Goal: Transaction & Acquisition: Obtain resource

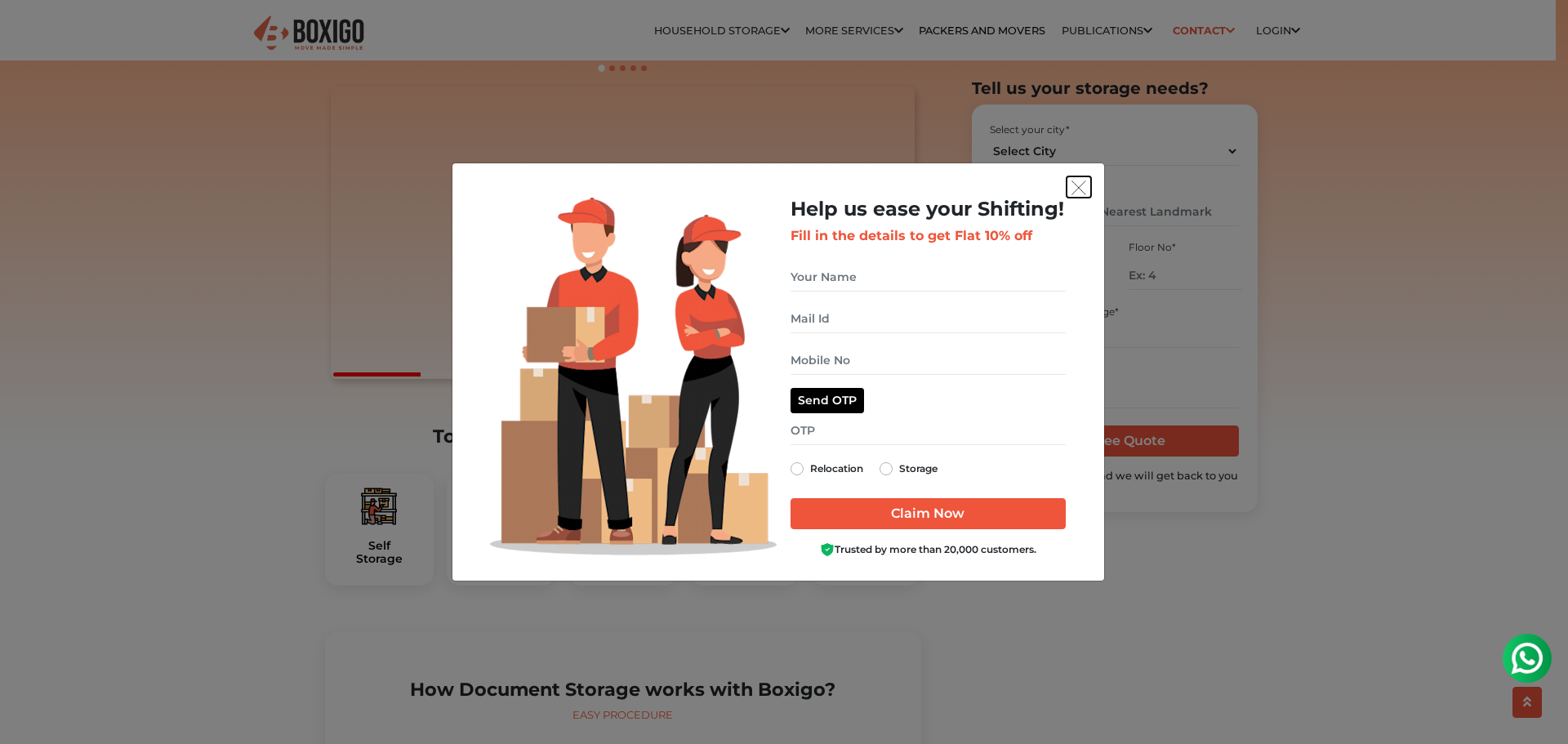
click at [1073, 185] on img "get free quote dialog" at bounding box center [1079, 187] width 15 height 15
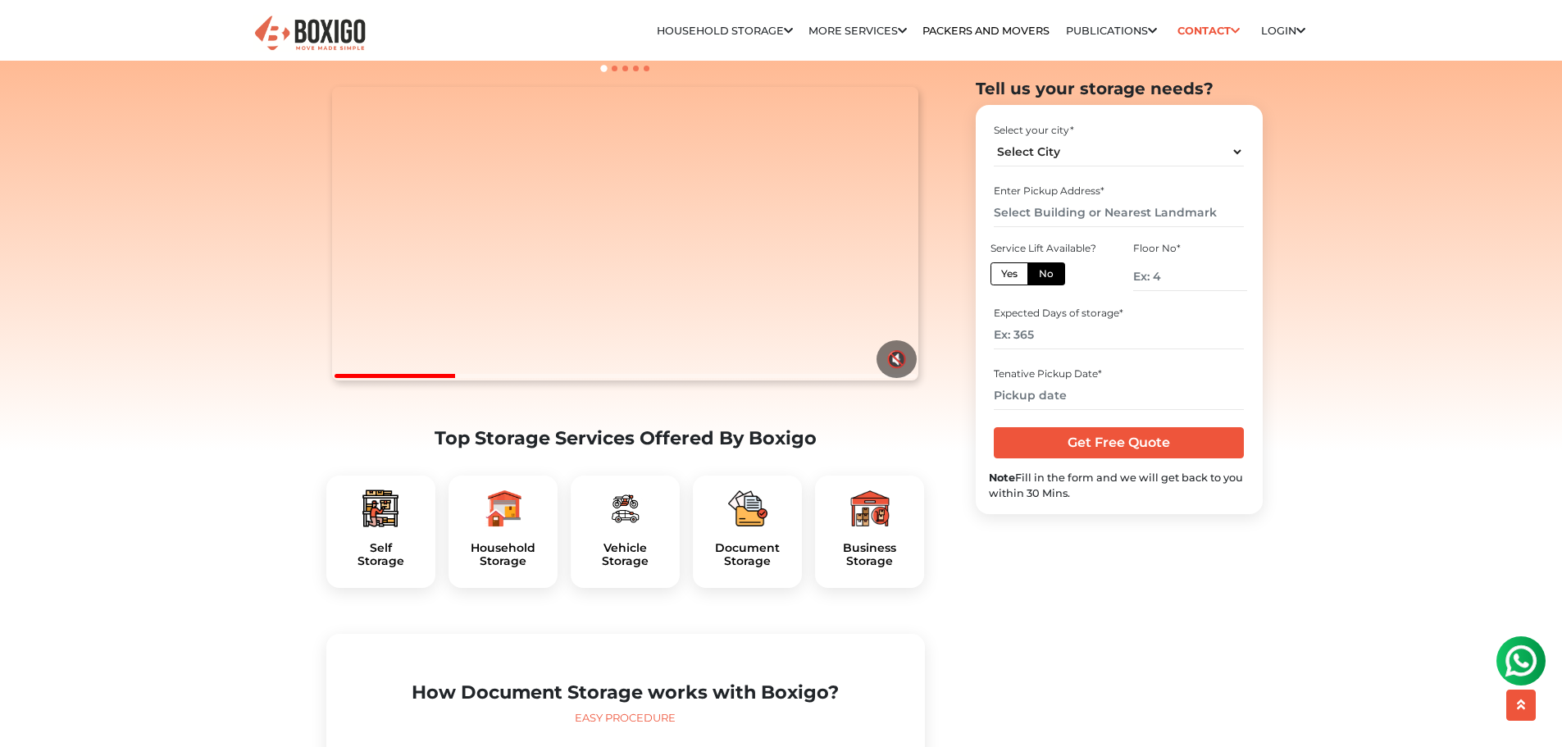
scroll to position [328, 0]
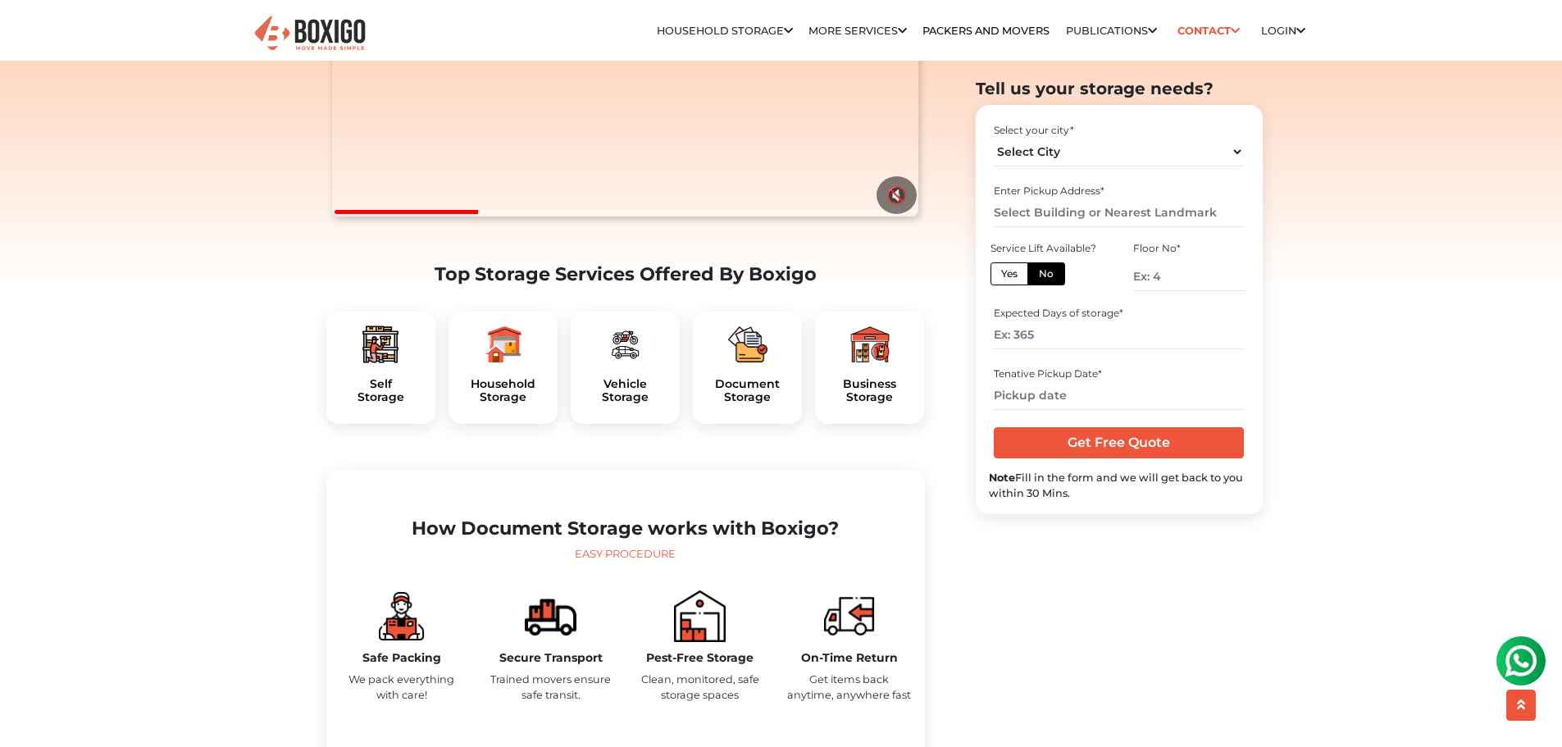
click at [885, 404] on div "Business Storage" at bounding box center [869, 368] width 109 height 113
click at [884, 405] on h5 "Business Storage" at bounding box center [869, 391] width 83 height 28
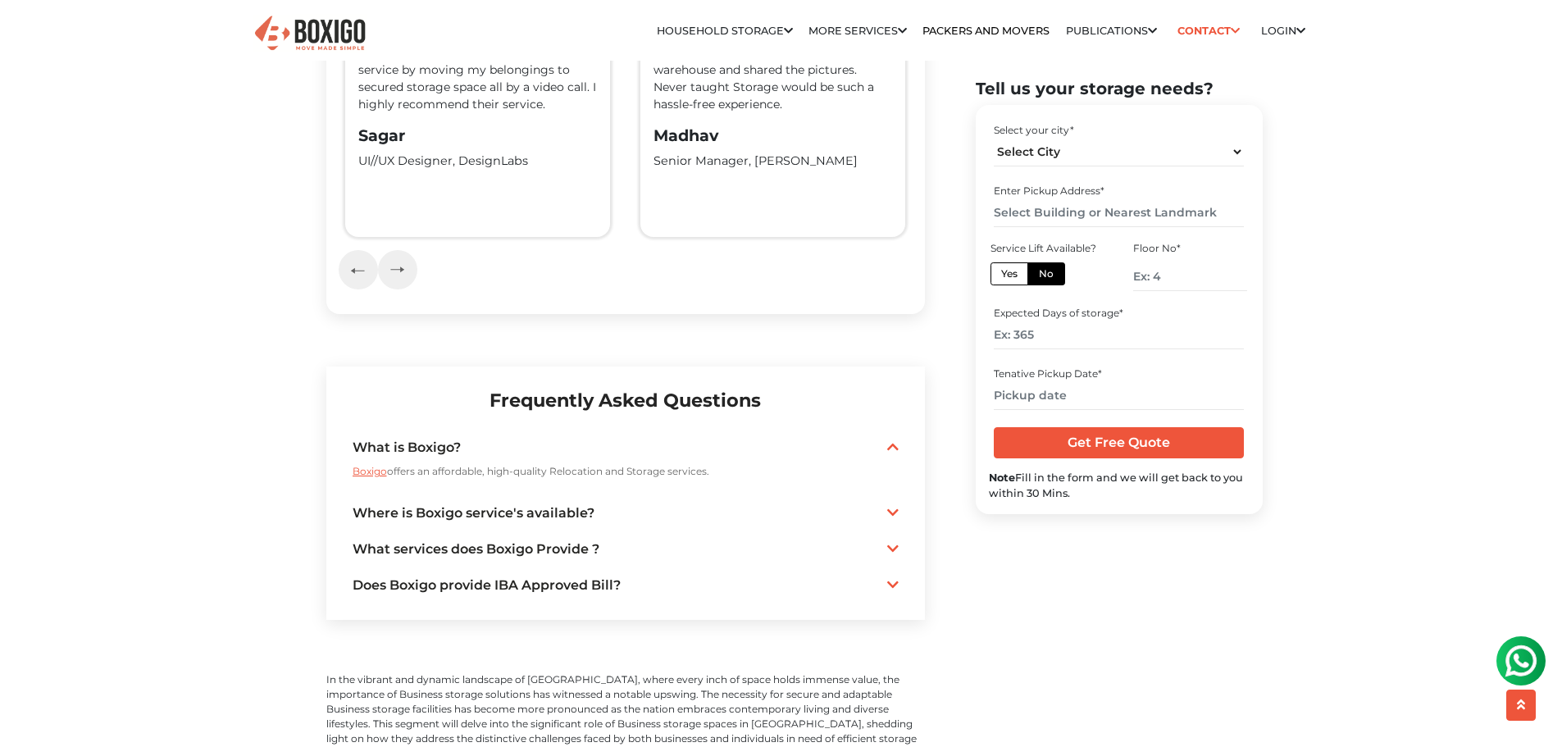
scroll to position [3690, 0]
click at [567, 502] on link "Where is Boxigo service's available?" at bounding box center [626, 512] width 546 height 20
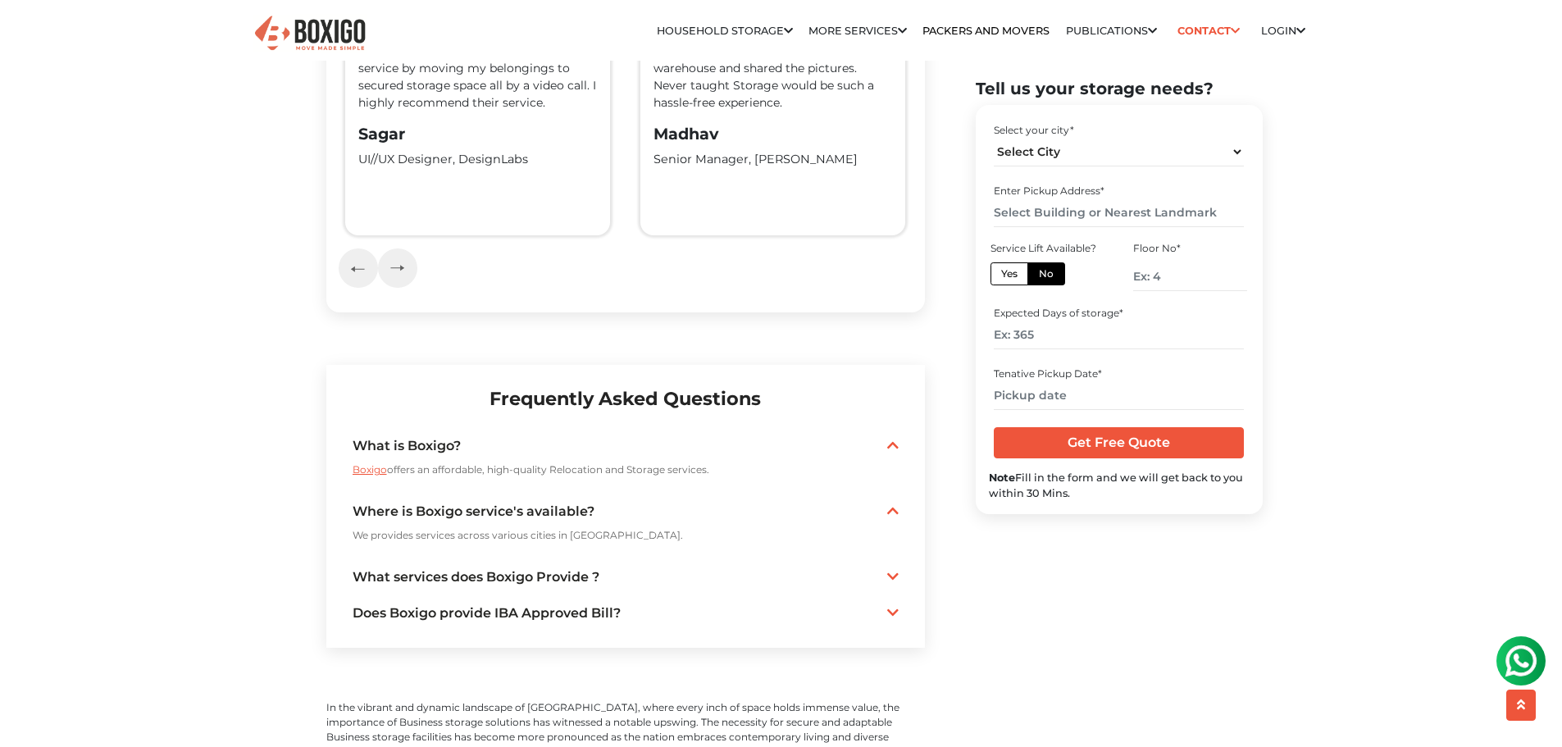
click at [547, 567] on link "What services does Boxigo Provide ?" at bounding box center [626, 577] width 546 height 20
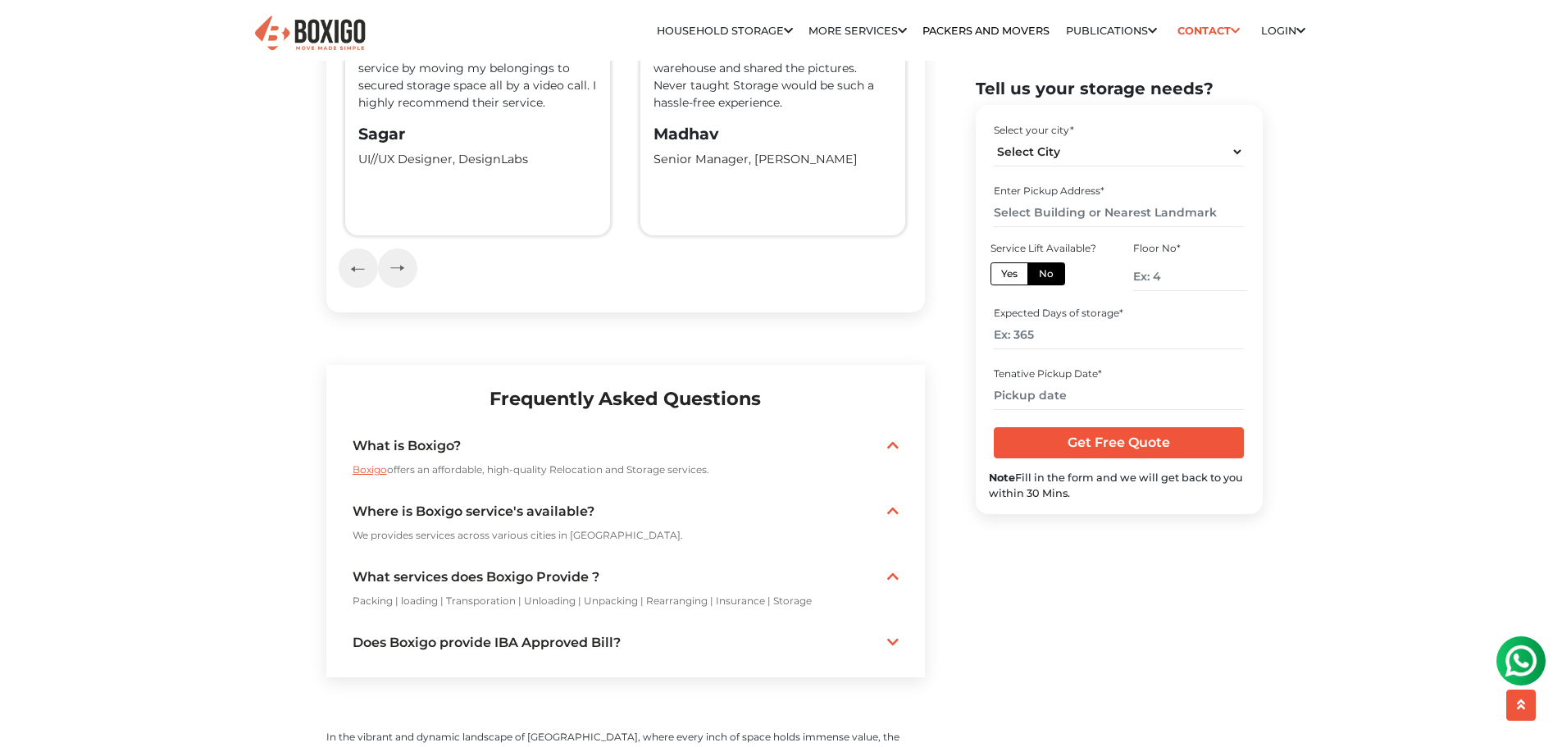
scroll to position [3772, 0]
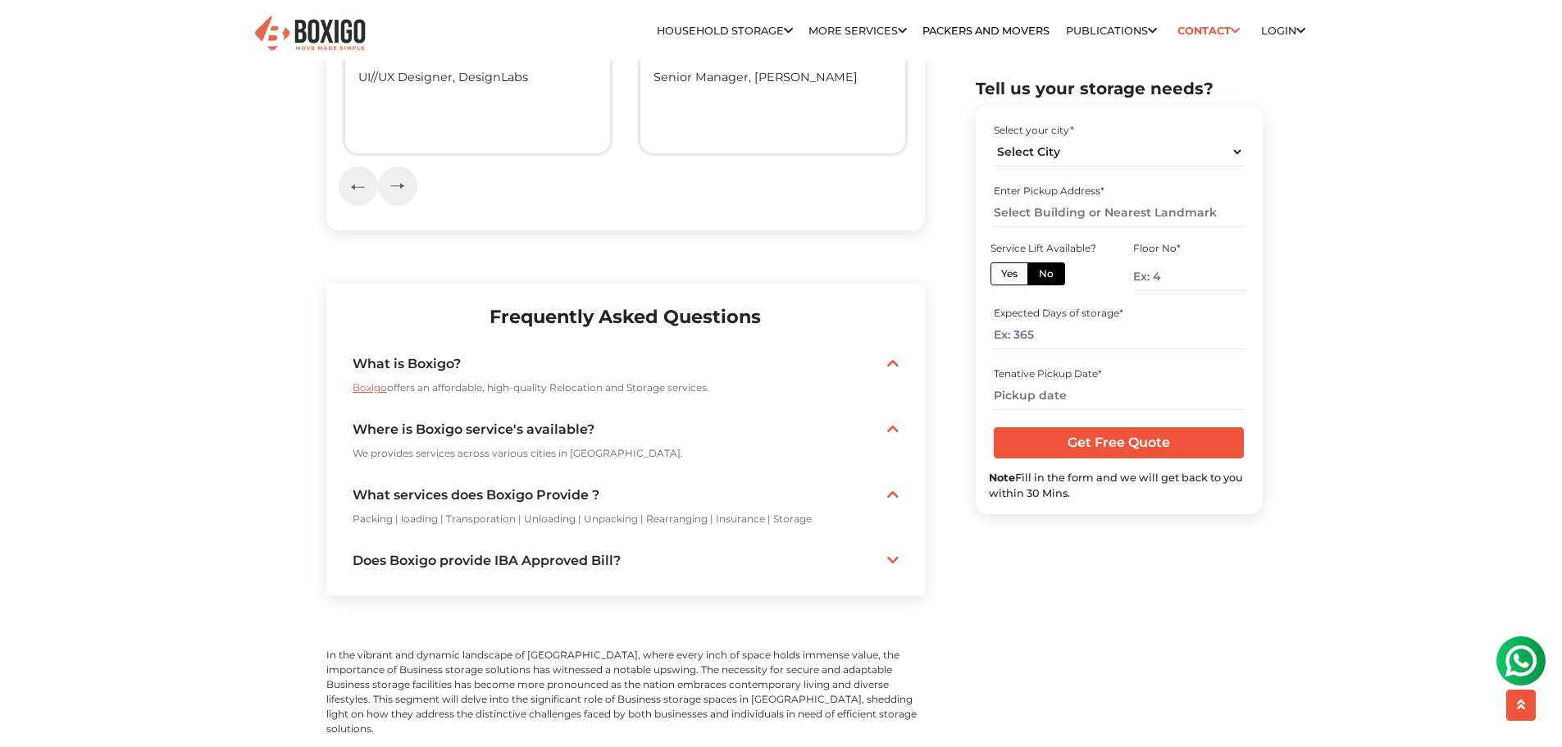
click at [539, 551] on link "Does Boxigo provide IBA Approved Bill?" at bounding box center [626, 561] width 546 height 20
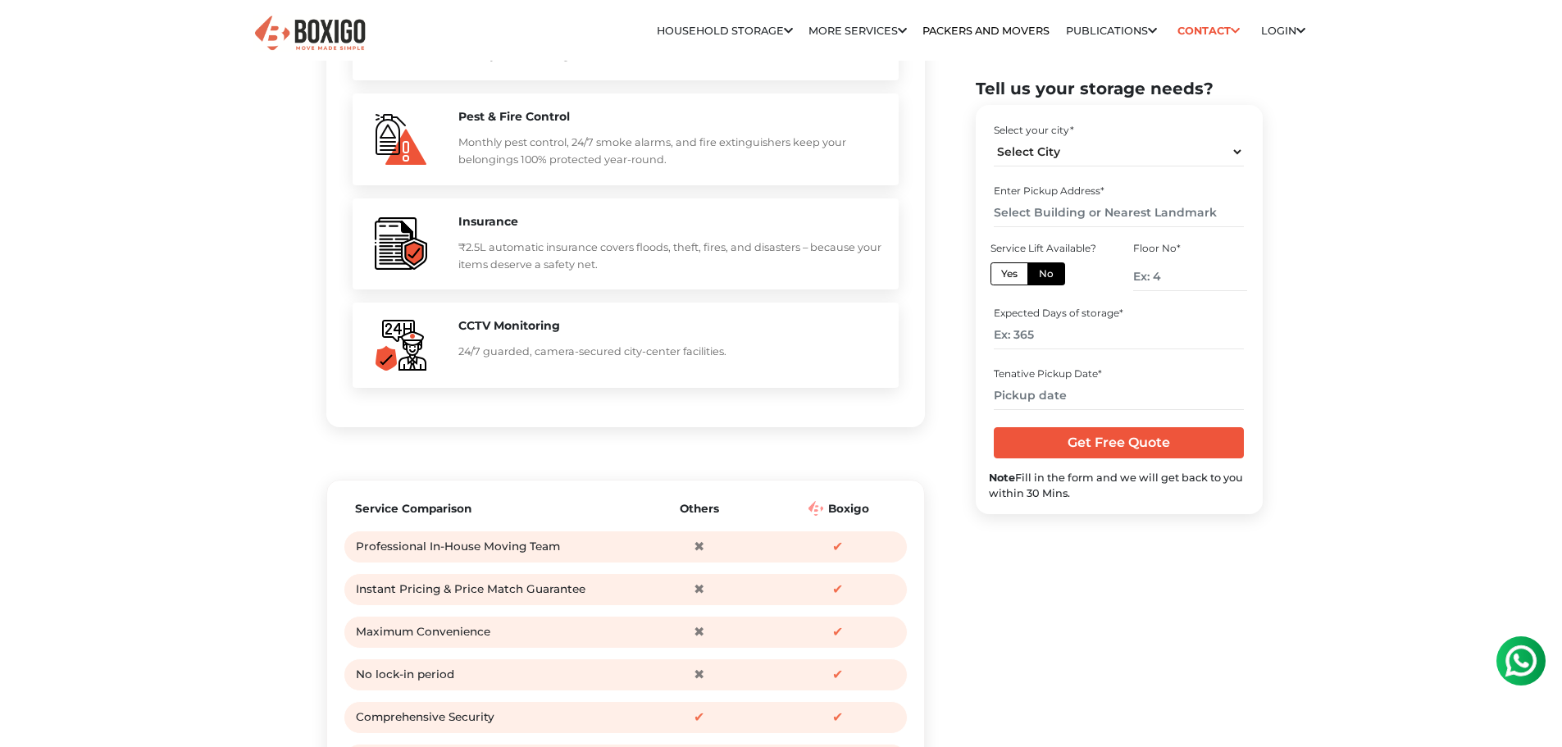
scroll to position [0, 0]
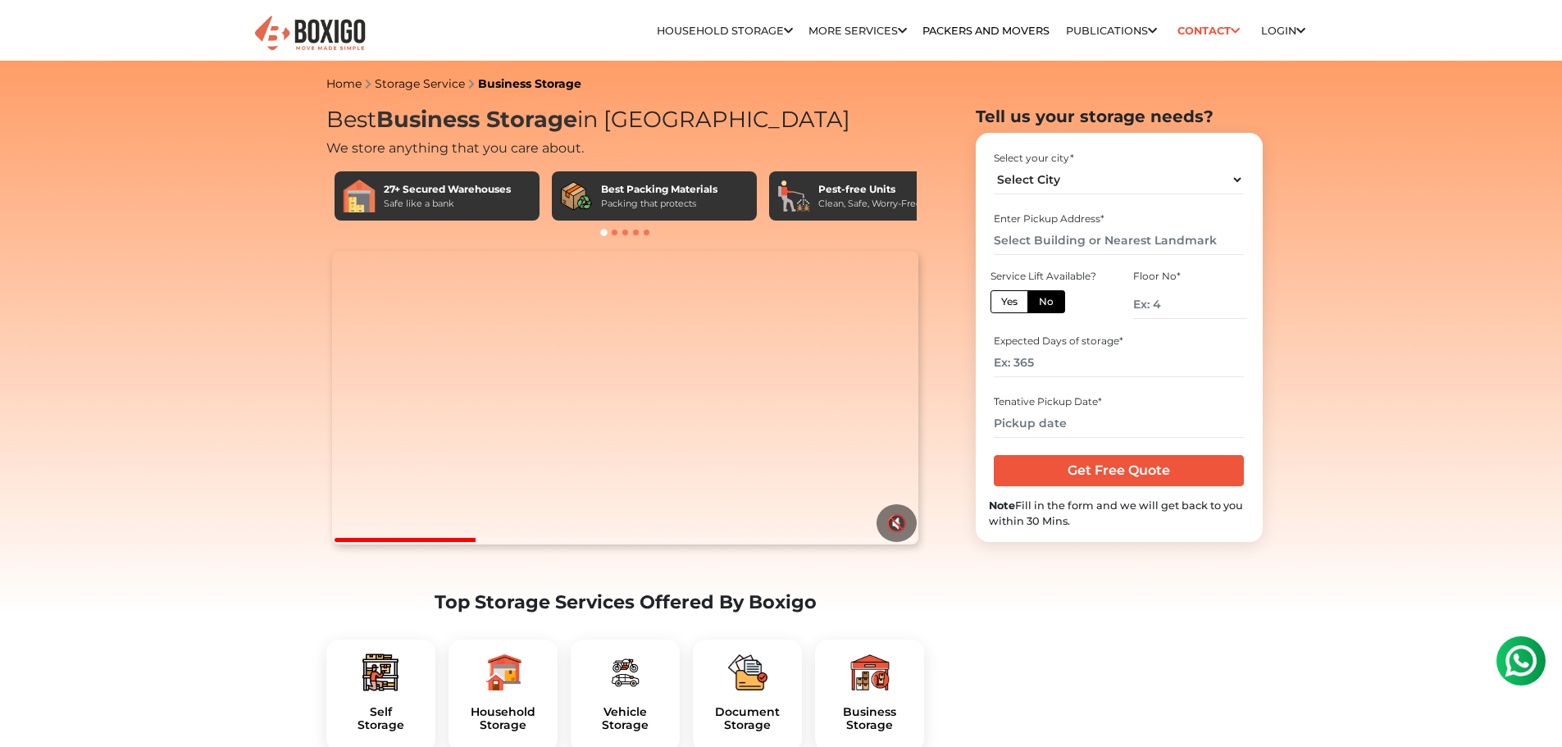
drag, startPoint x: 1350, startPoint y: 495, endPoint x: 1380, endPoint y: 121, distance: 375.0
click at [1231, 178] on select "Select City Bangalore Bengaluru Bhopal Bhubaneswar Chennai Coimbatore Cuttack D…" at bounding box center [1119, 180] width 250 height 29
click at [1055, 362] on input "number" at bounding box center [1119, 362] width 250 height 29
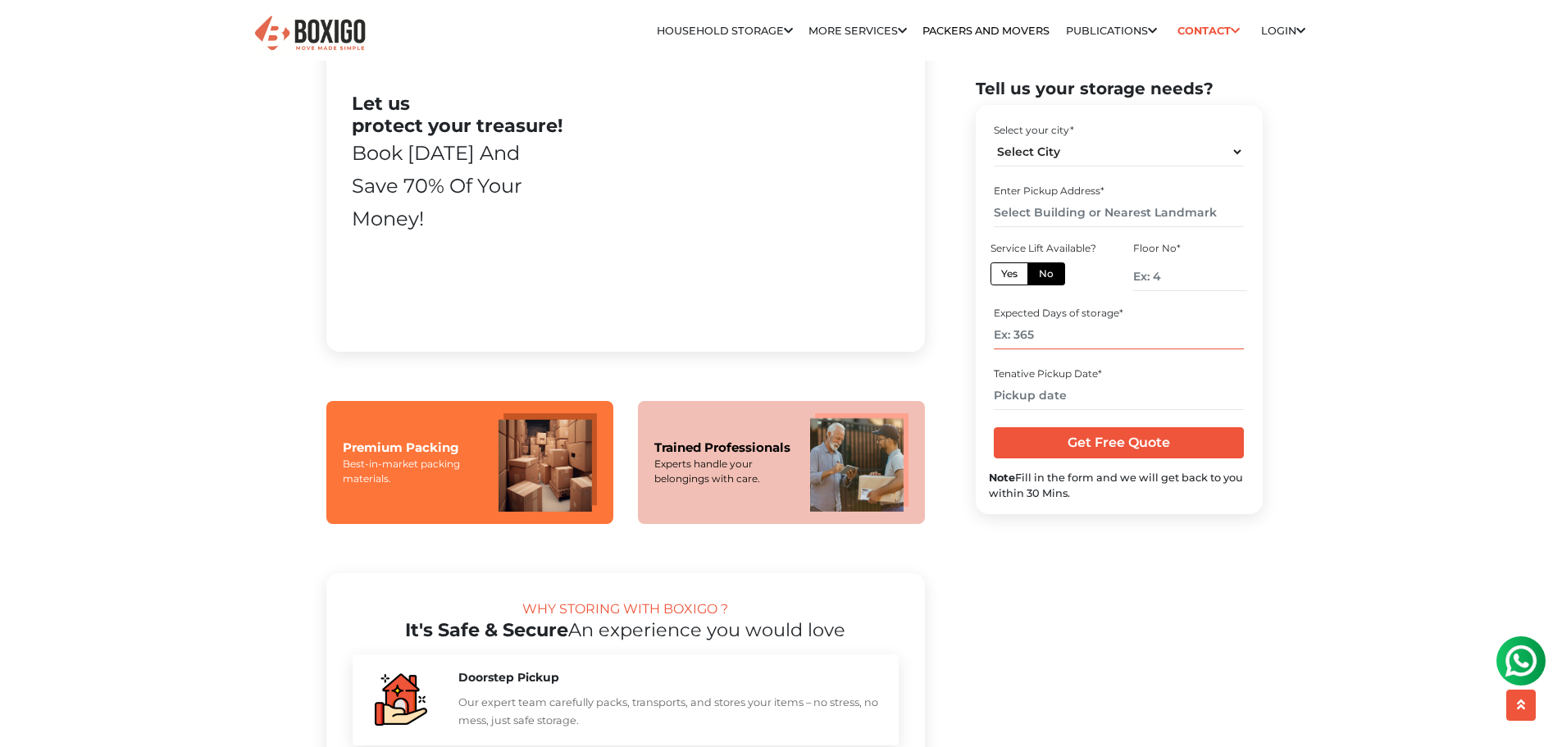
scroll to position [1312, 0]
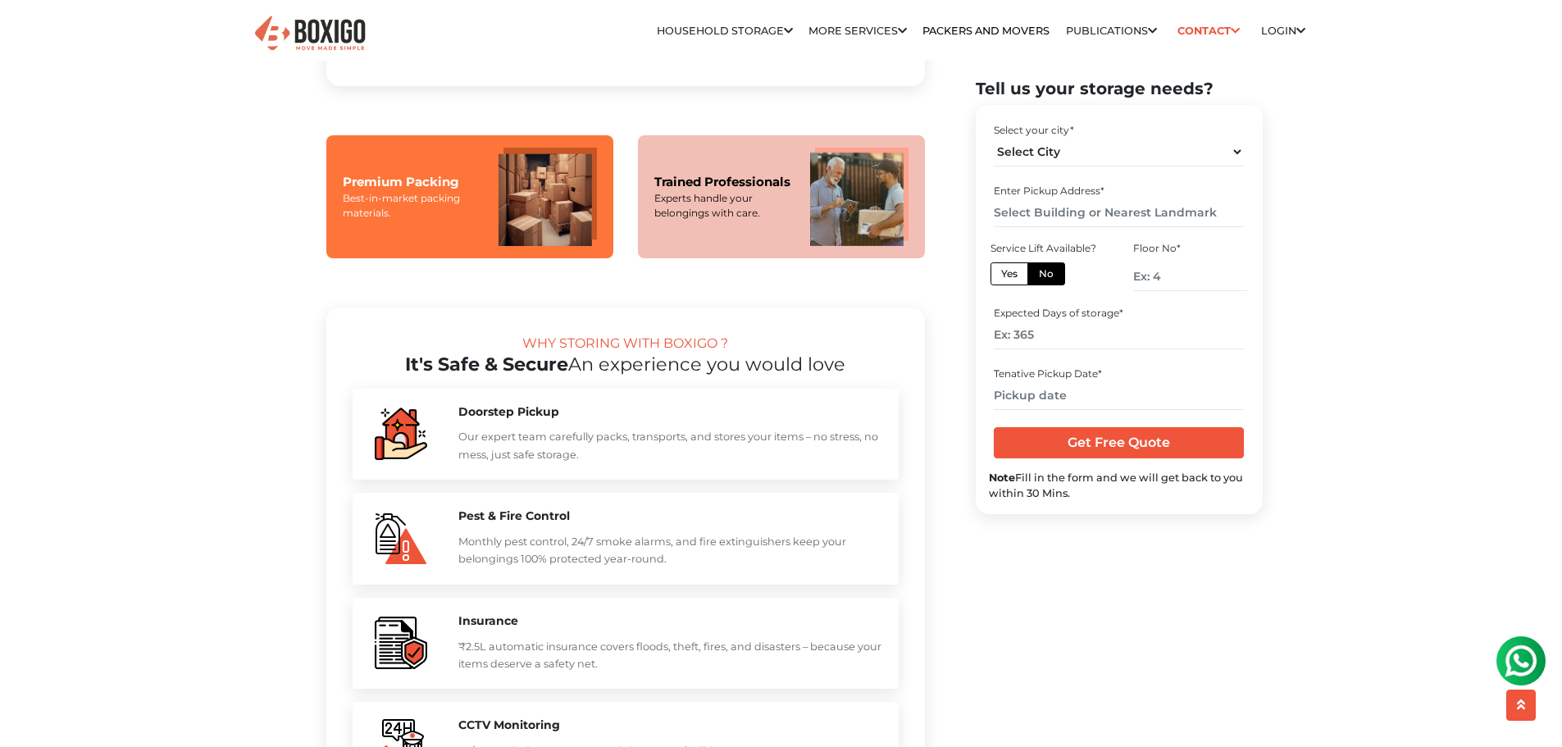
click at [776, 221] on div "Experts handle your belongings with care." at bounding box center [723, 206] width 139 height 30
click at [1527, 655] on img at bounding box center [1521, 660] width 33 height 33
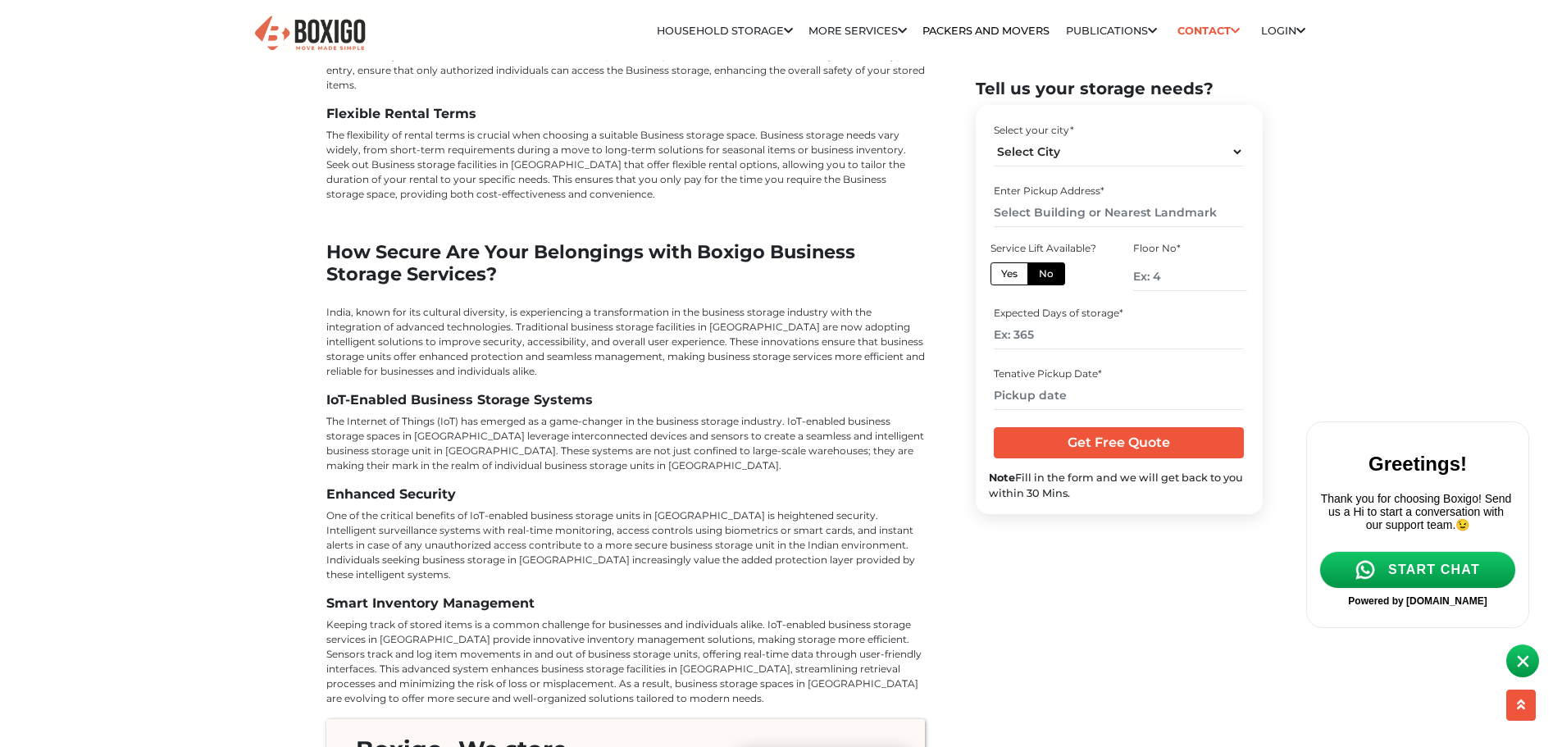
scroll to position [6039, 0]
drag, startPoint x: 1920, startPoint y: 673, endPoint x: 1304, endPoint y: 259, distance: 742.0
click at [1304, 259] on html at bounding box center [1427, 468] width 254 height 451
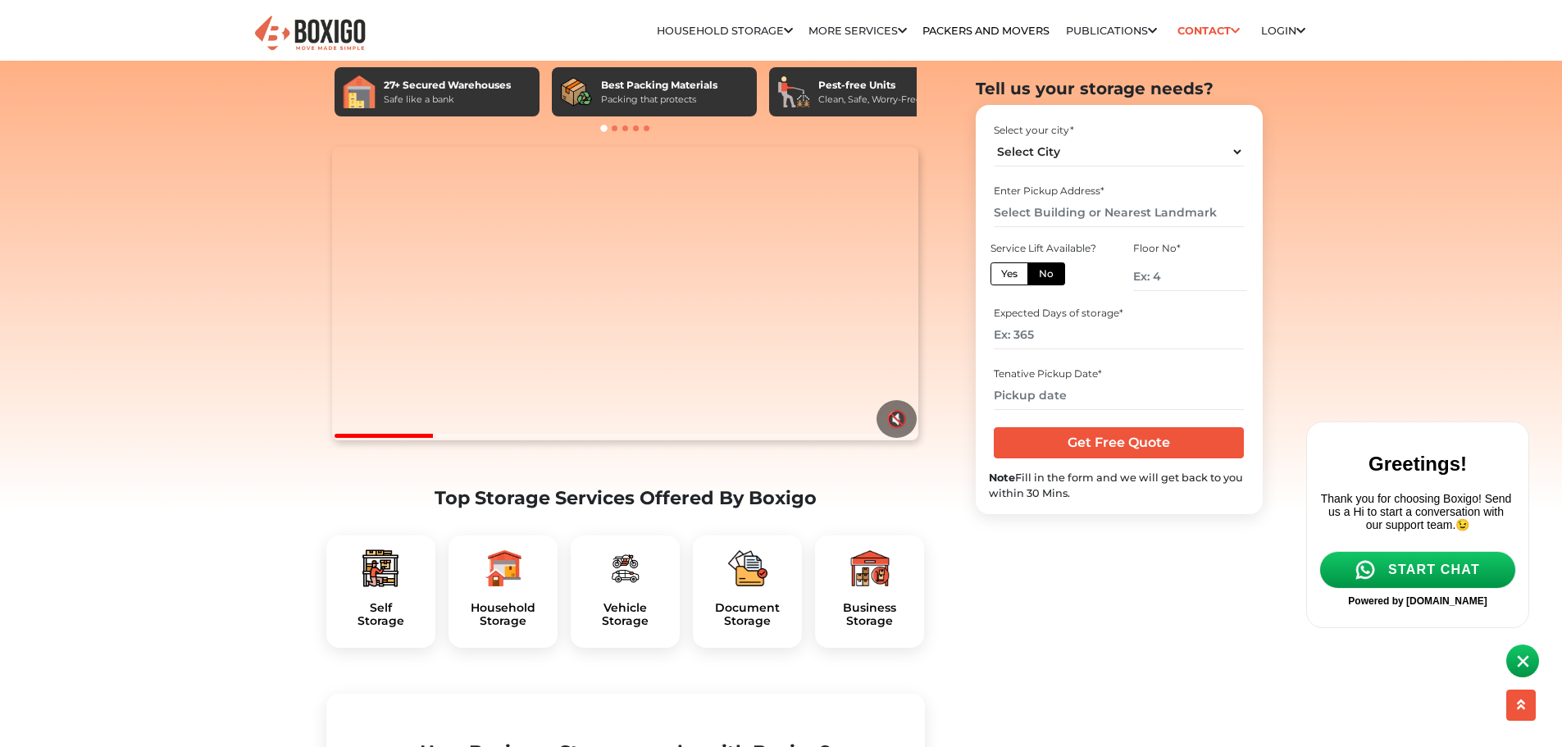
scroll to position [0, 0]
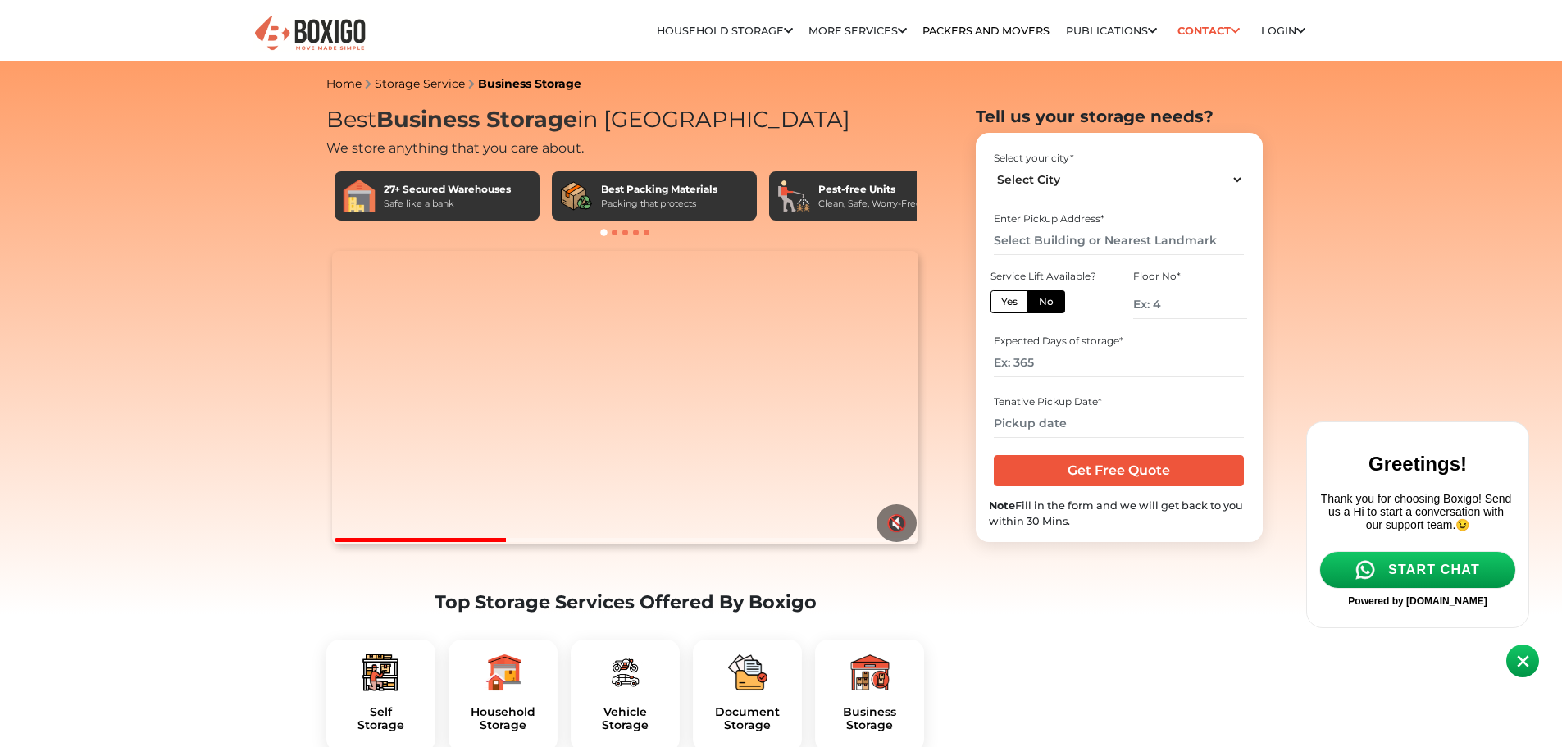
click at [616, 233] on span at bounding box center [615, 233] width 6 height 6
click at [622, 233] on span at bounding box center [625, 233] width 6 height 6
click at [635, 230] on span at bounding box center [636, 233] width 6 height 6
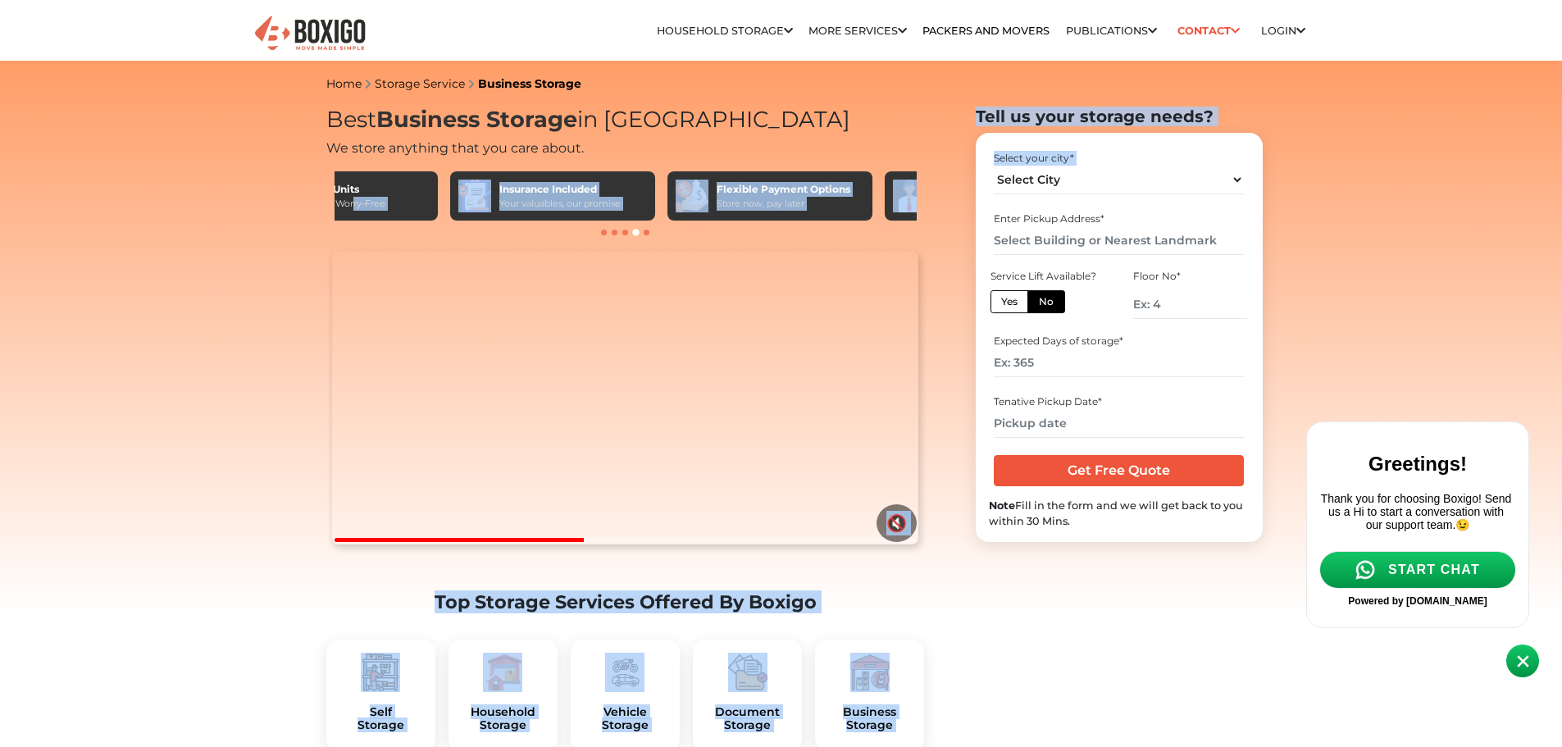
scroll to position [0, 709]
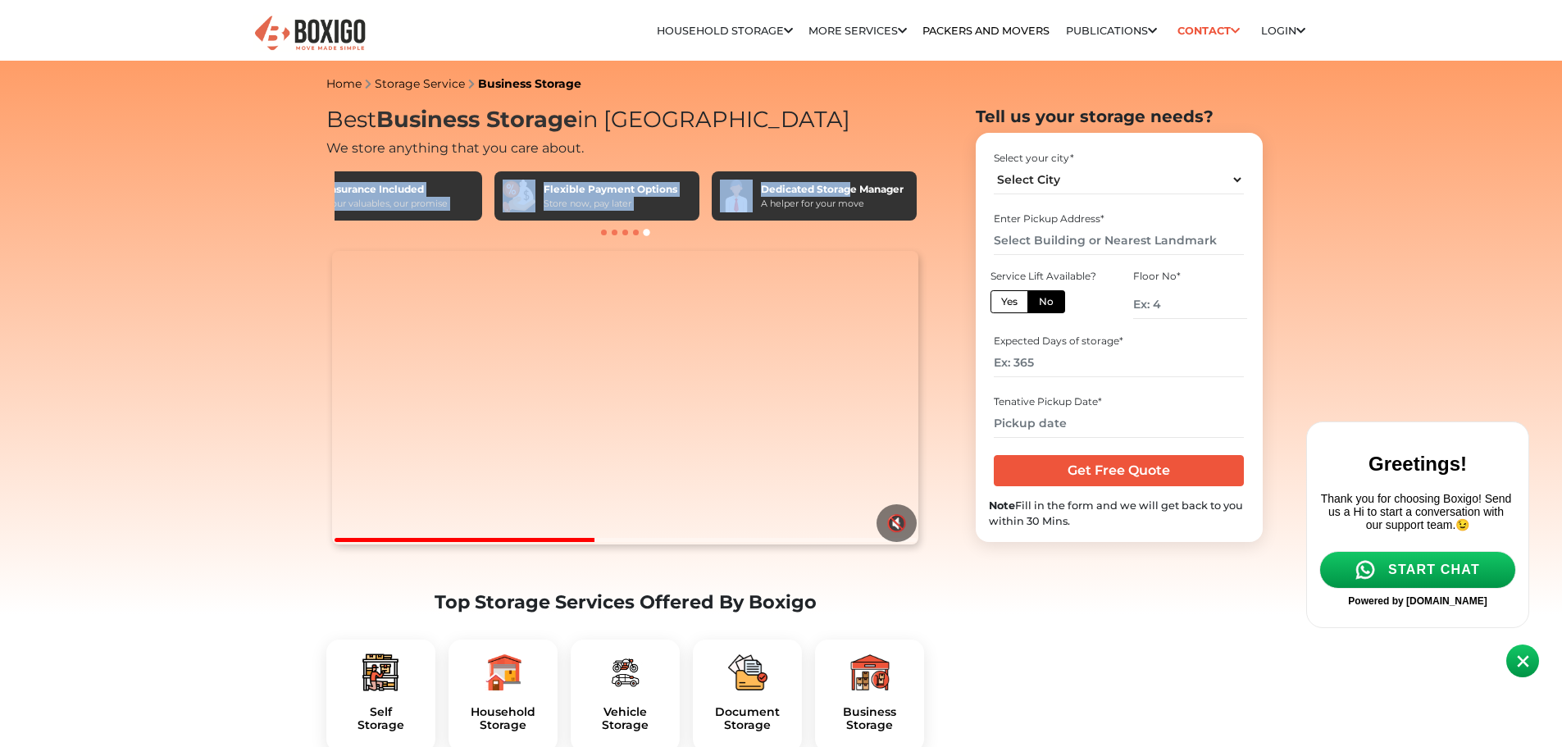
drag, startPoint x: 890, startPoint y: 198, endPoint x: 847, endPoint y: 195, distance: 43.6
click at [847, 195] on div "27+ Secured Warehouses Safe like a bank Best Packing Materials Packing that pro…" at bounding box center [626, 195] width 582 height 49
click at [847, 195] on div "Dedicated Storage Manager" at bounding box center [832, 189] width 143 height 15
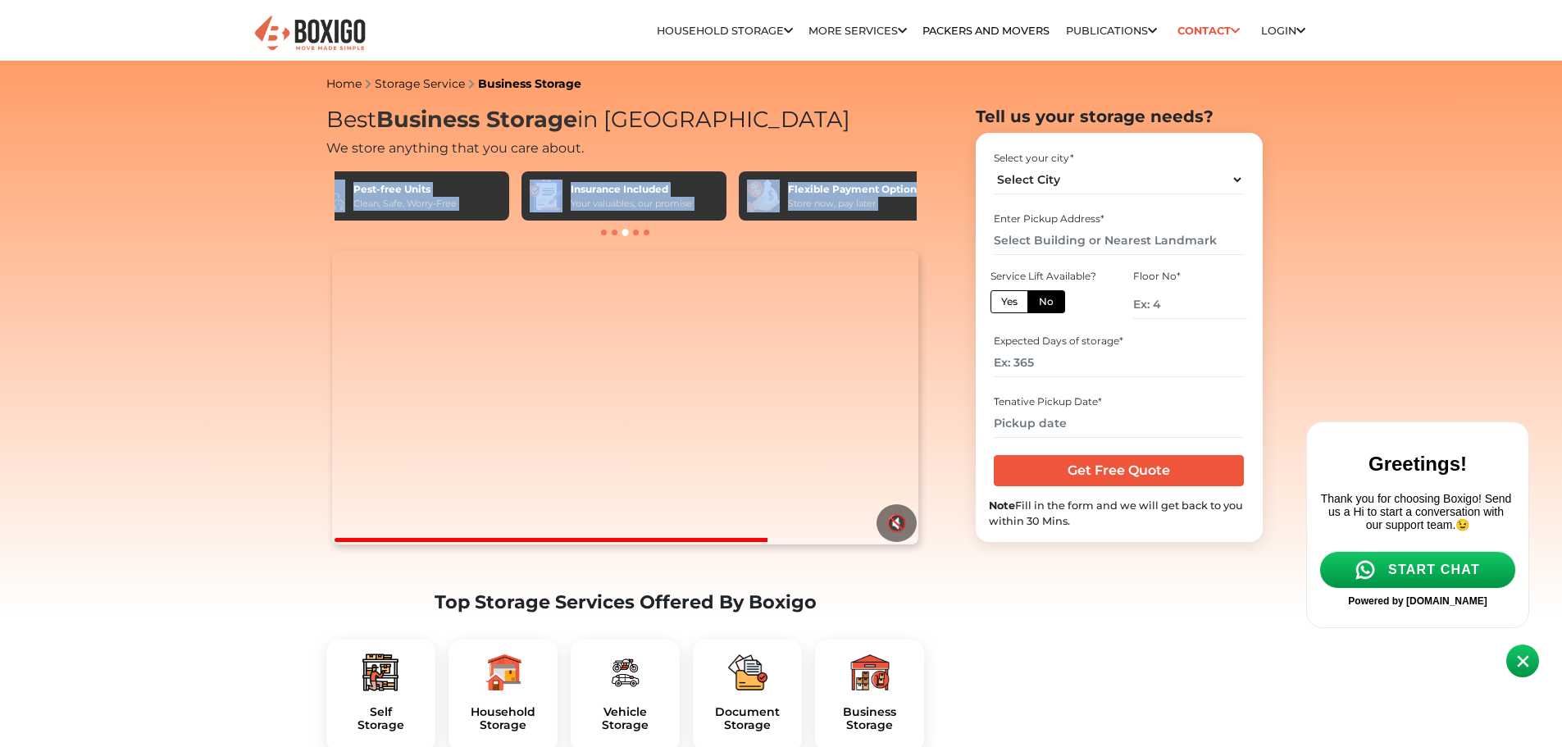
scroll to position [0, 159]
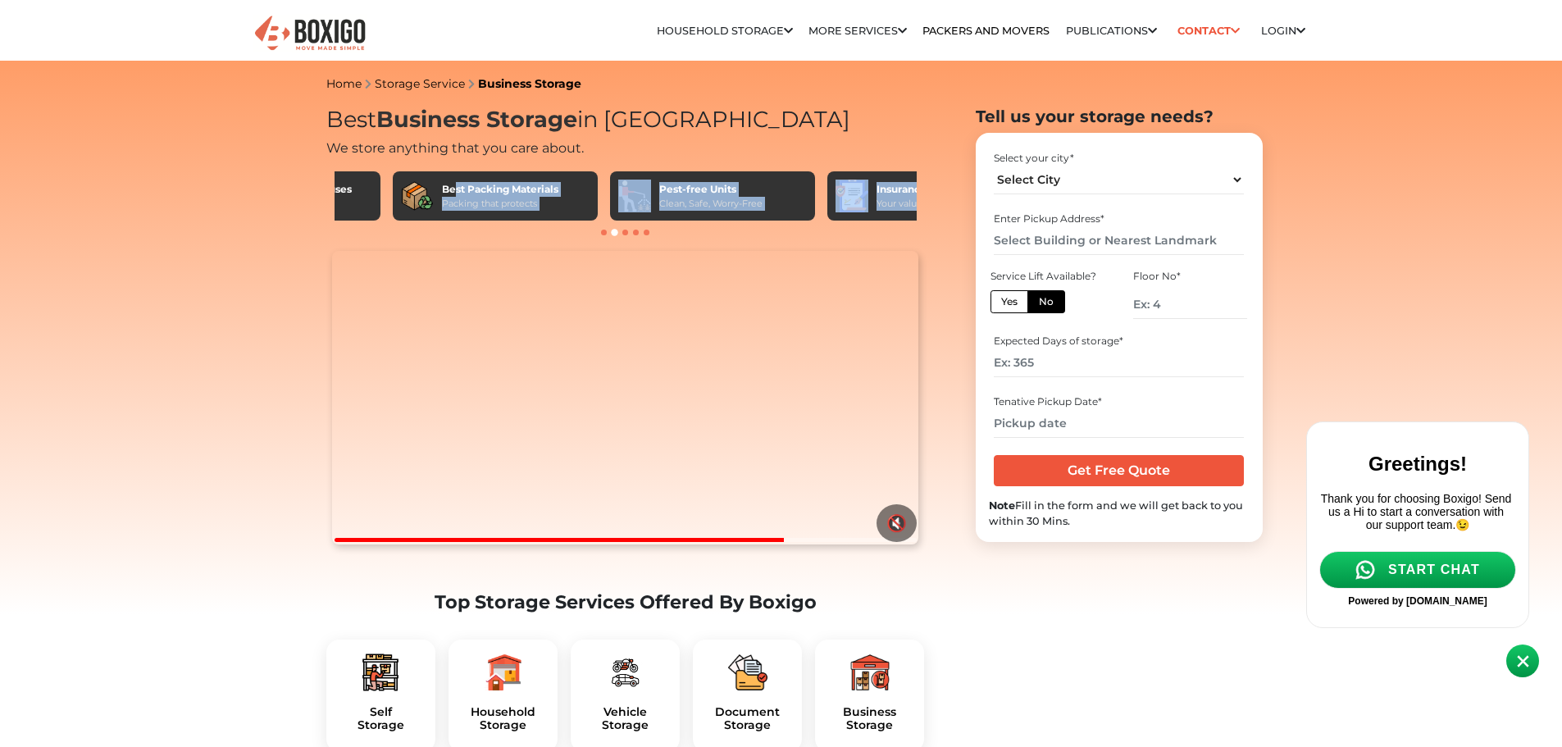
drag, startPoint x: 866, startPoint y: 203, endPoint x: 455, endPoint y: 189, distance: 411.0
click at [455, 189] on div "27+ Secured Warehouses Safe like a bank Best Packing Materials Packing that pro…" at bounding box center [626, 195] width 582 height 49
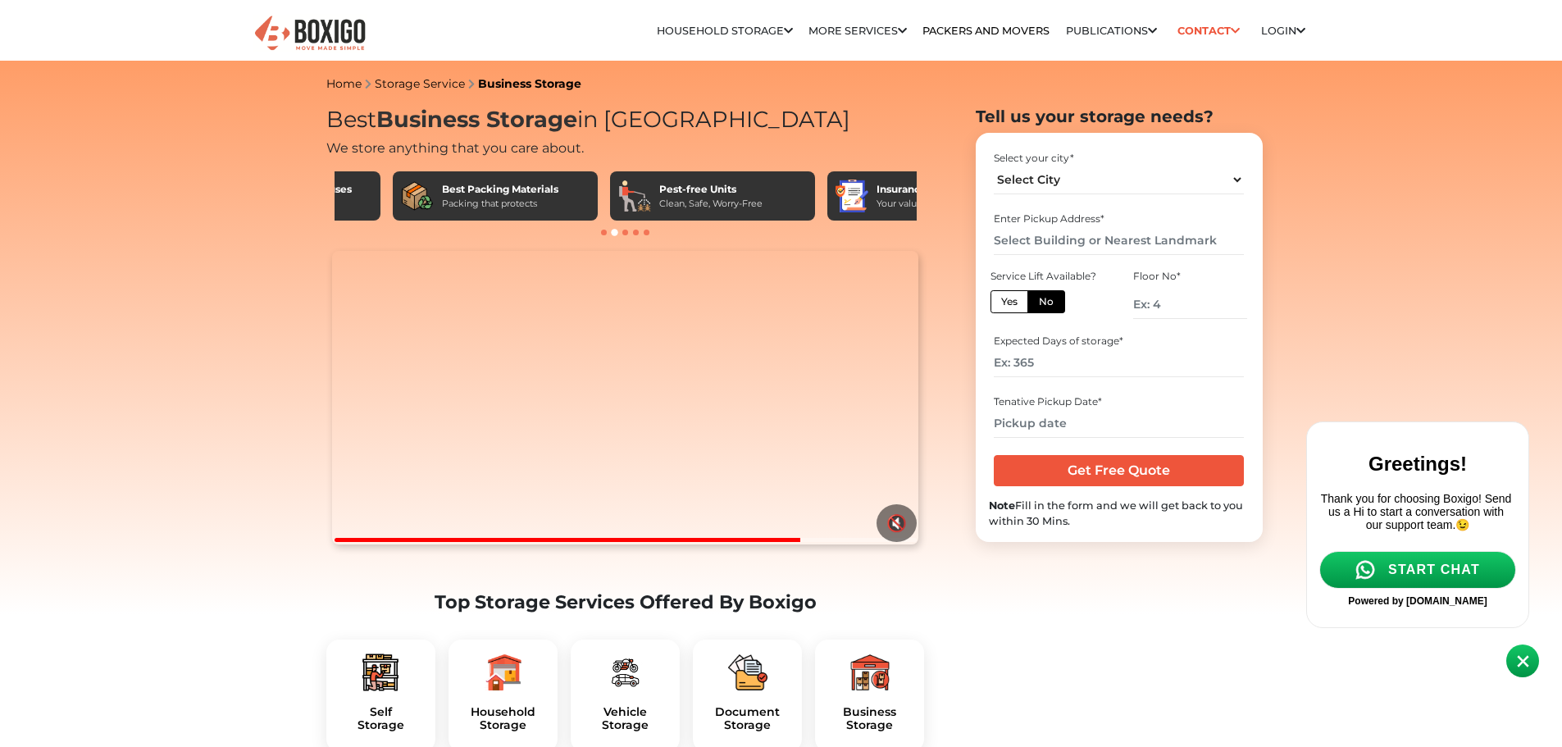
click at [676, 145] on h2 "We store anything that you care about." at bounding box center [625, 147] width 599 height 20
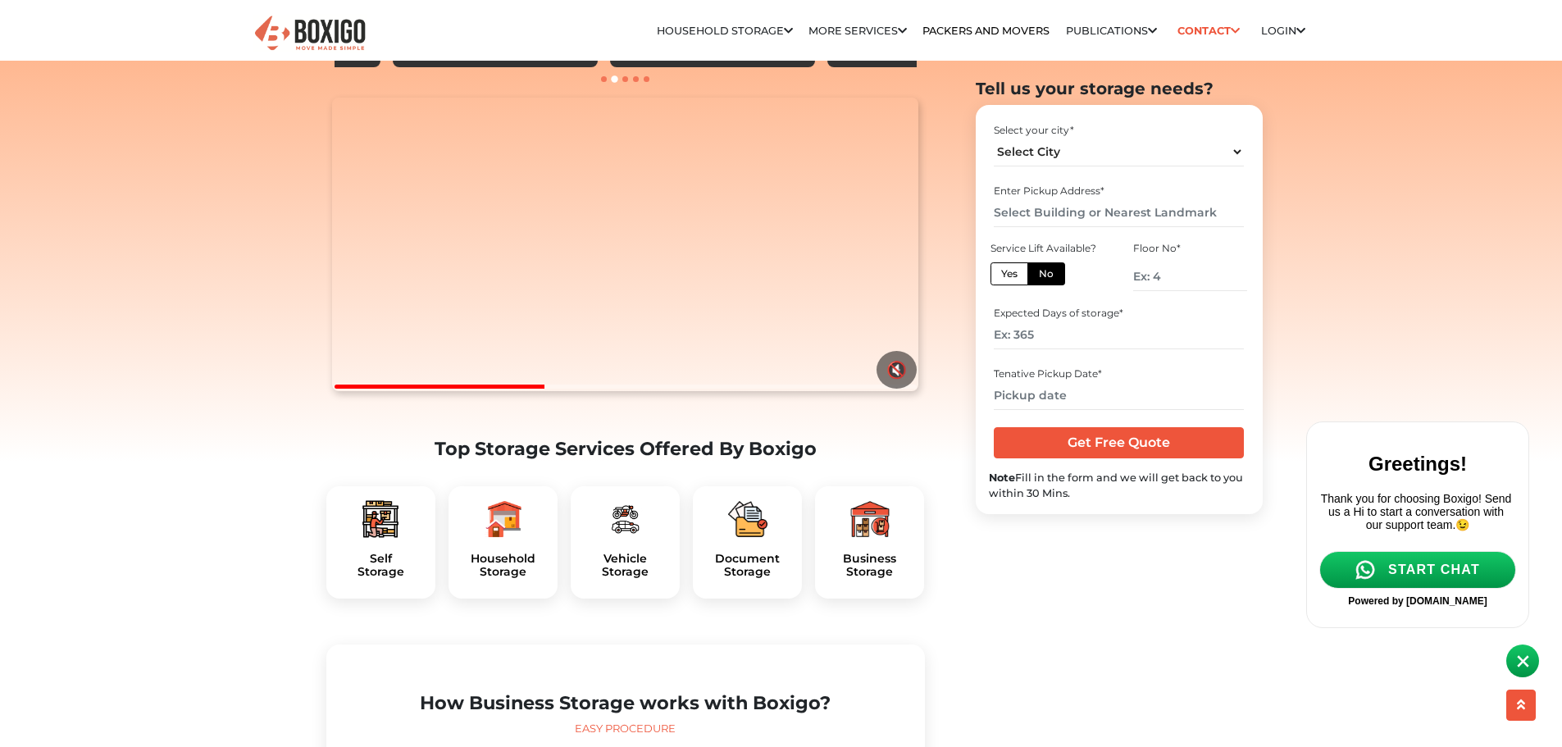
scroll to position [574, 0]
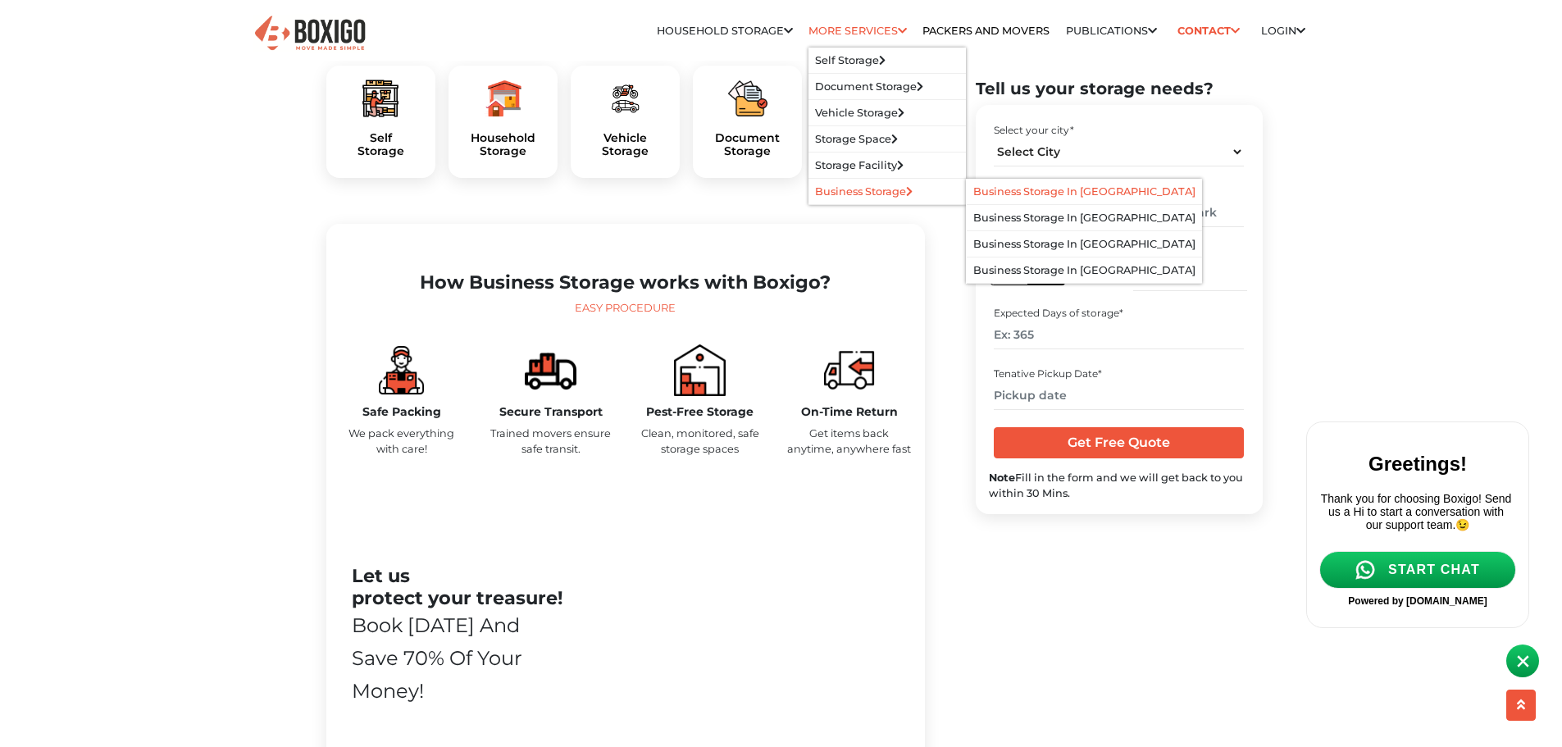
click at [973, 192] on link "Business Storage in [GEOGRAPHIC_DATA]" at bounding box center [1084, 191] width 222 height 12
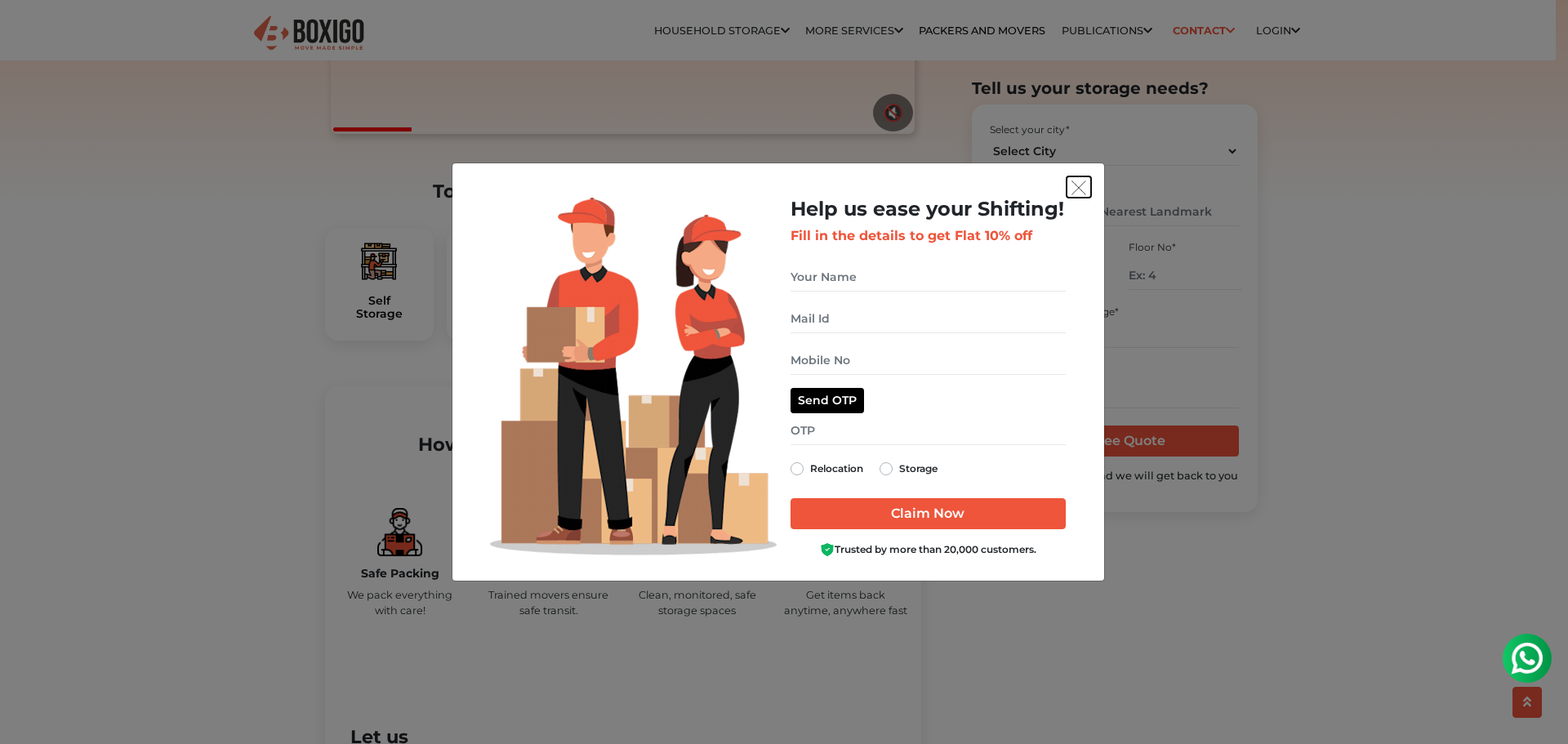
click at [1085, 187] on img "get free quote dialog" at bounding box center [1079, 187] width 15 height 15
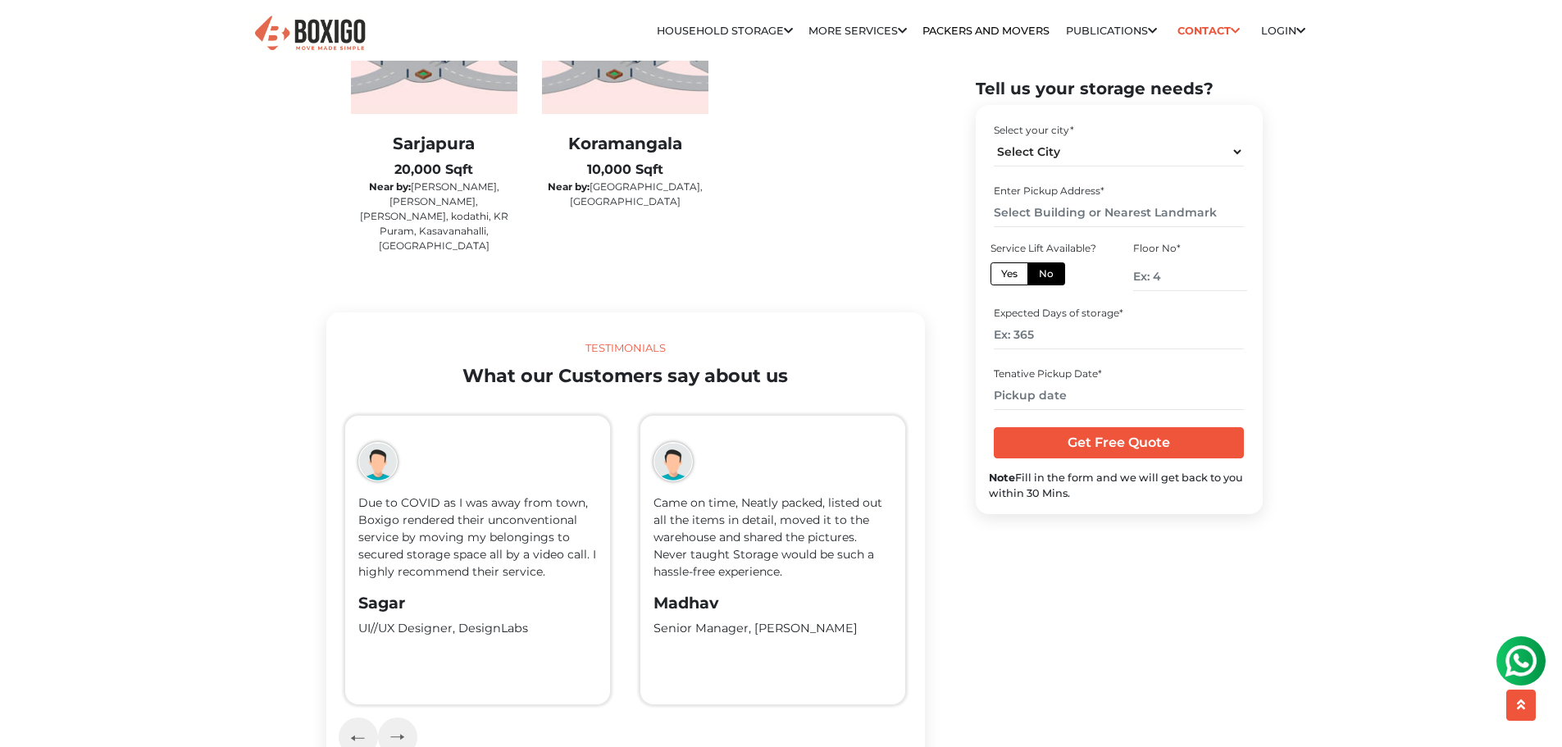
scroll to position [3444, 0]
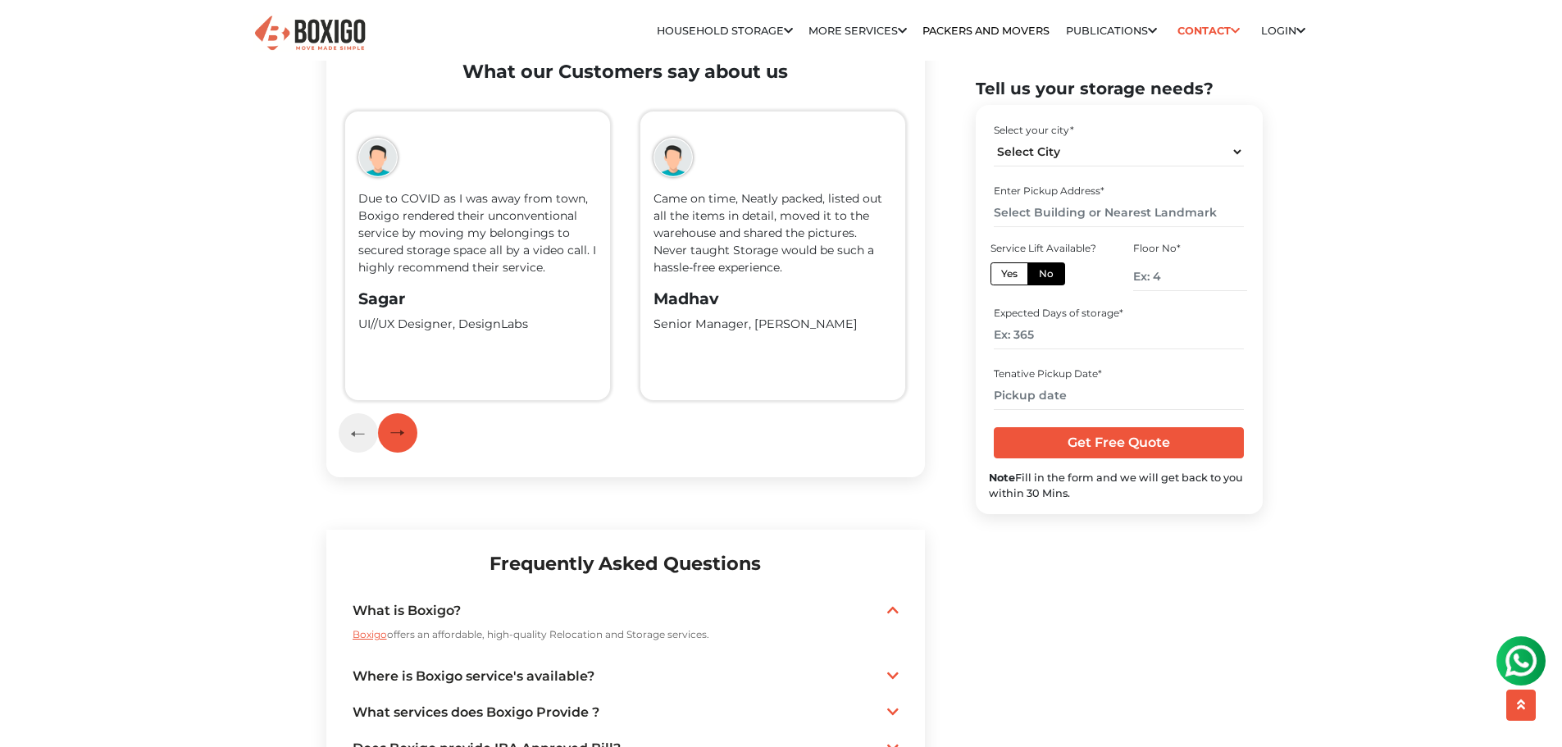
click at [383, 413] on button "button" at bounding box center [397, 432] width 39 height 39
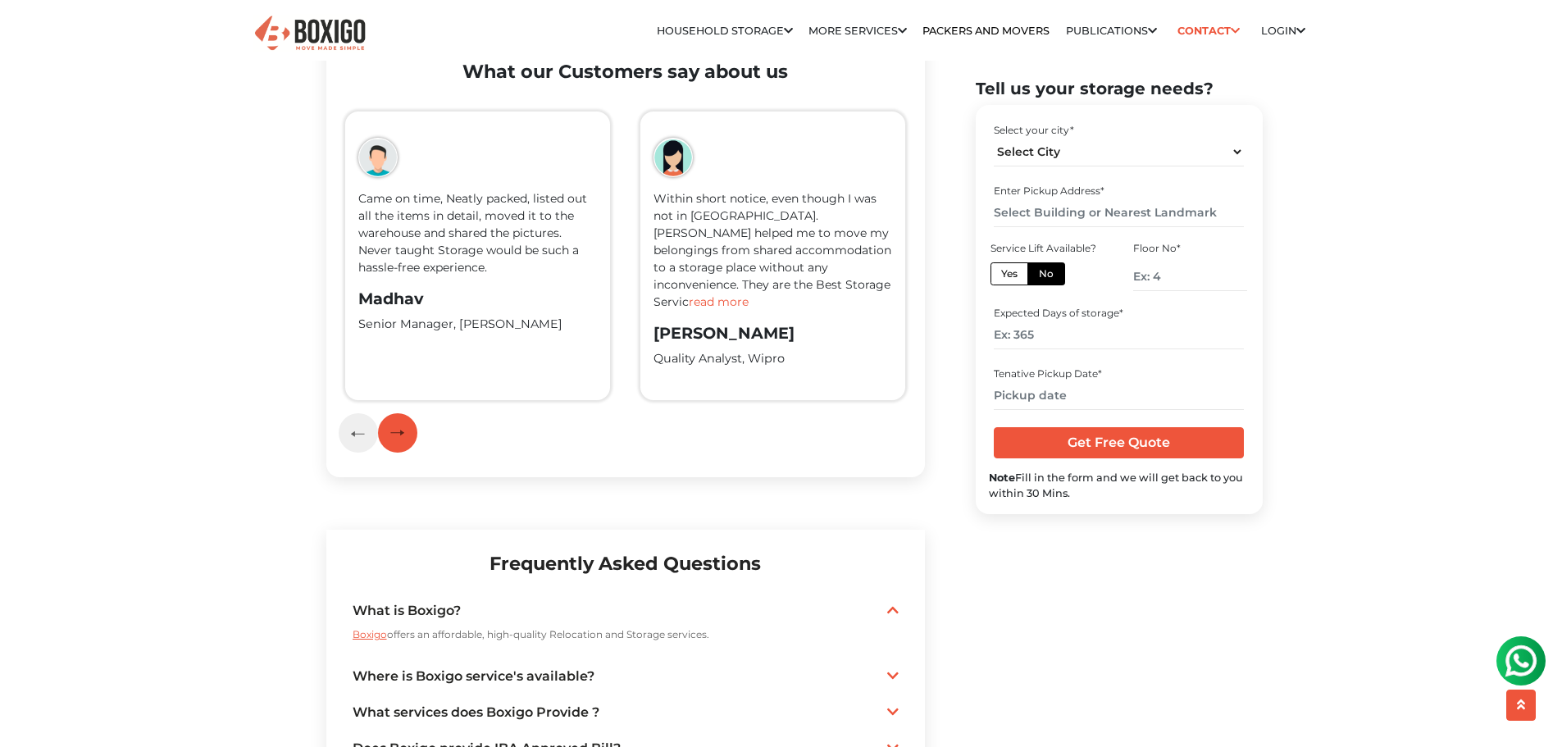
click at [383, 413] on button "button" at bounding box center [397, 432] width 39 height 39
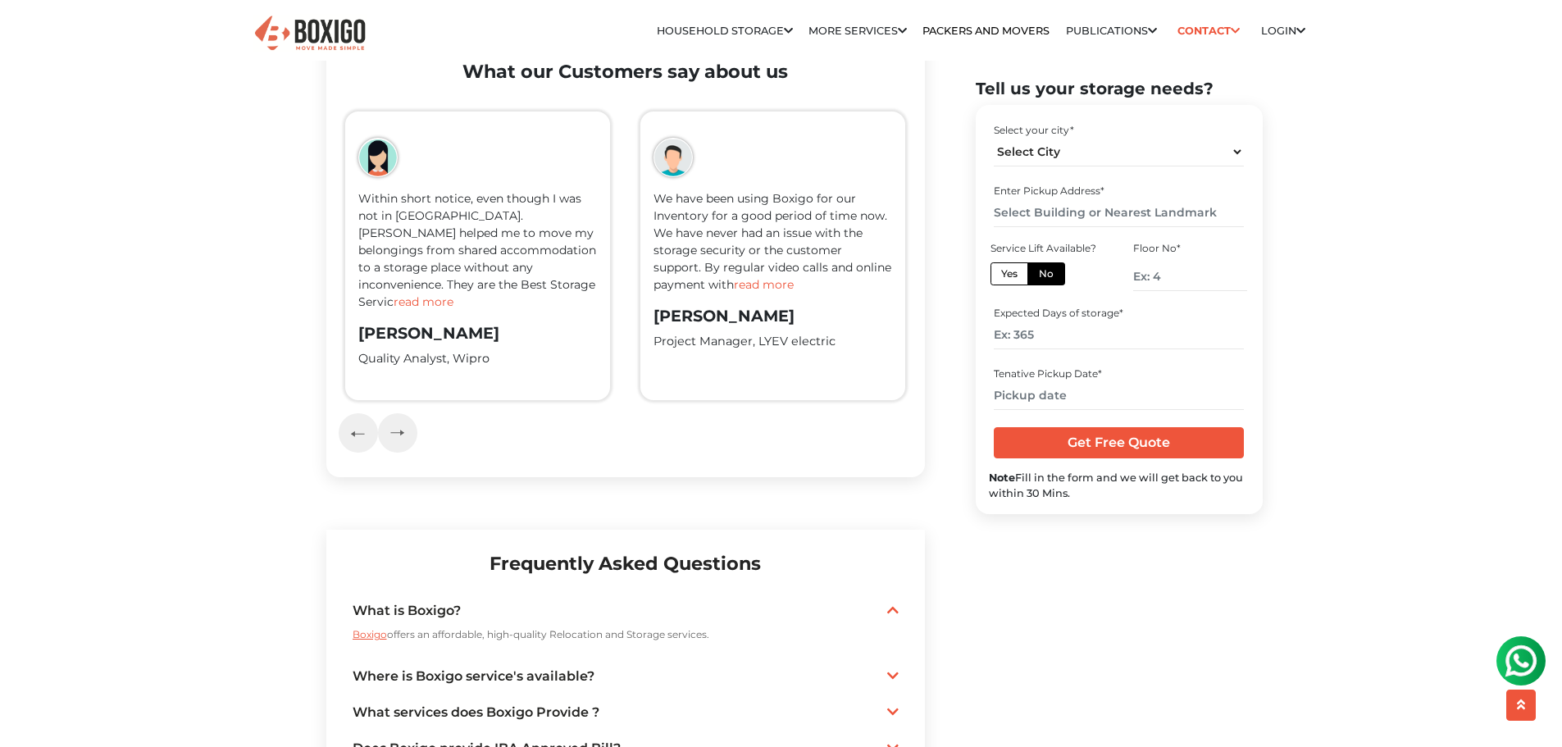
click at [453, 294] on span "read more" at bounding box center [424, 301] width 60 height 15
click at [404, 417] on button "button" at bounding box center [397, 432] width 39 height 39
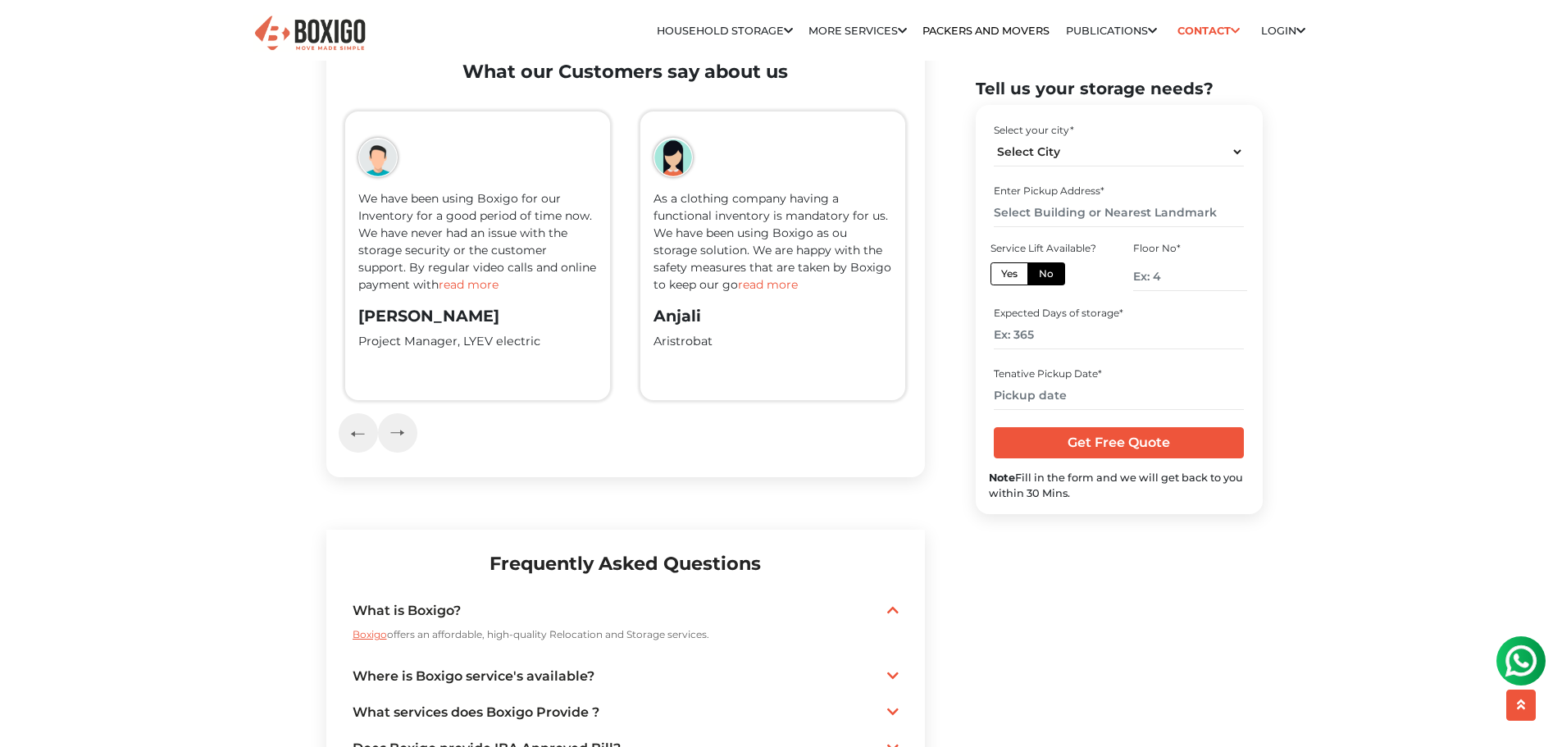
click at [476, 277] on span "read more" at bounding box center [469, 284] width 60 height 15
click at [395, 418] on button "button" at bounding box center [397, 432] width 39 height 39
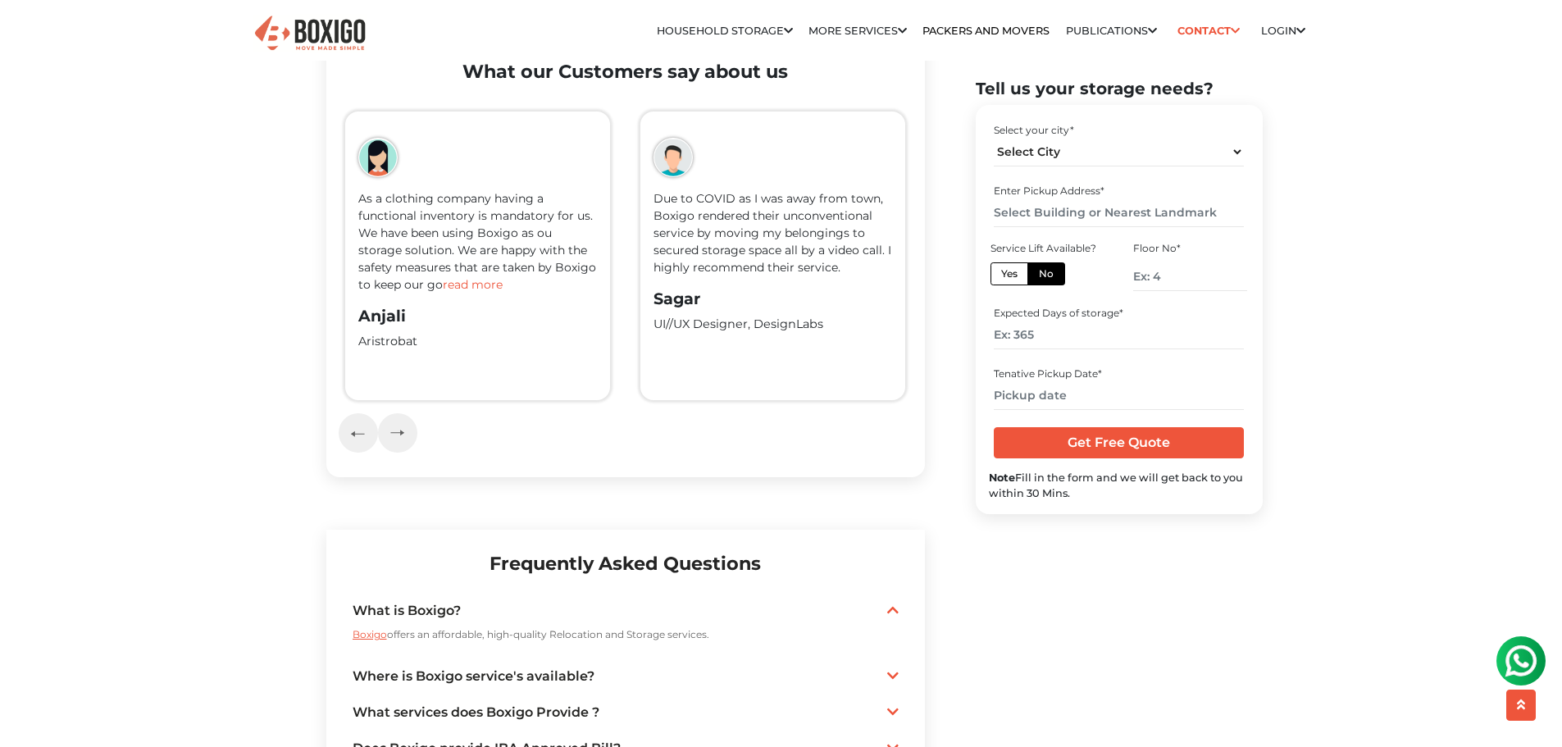
click at [472, 277] on span "read more" at bounding box center [473, 284] width 60 height 15
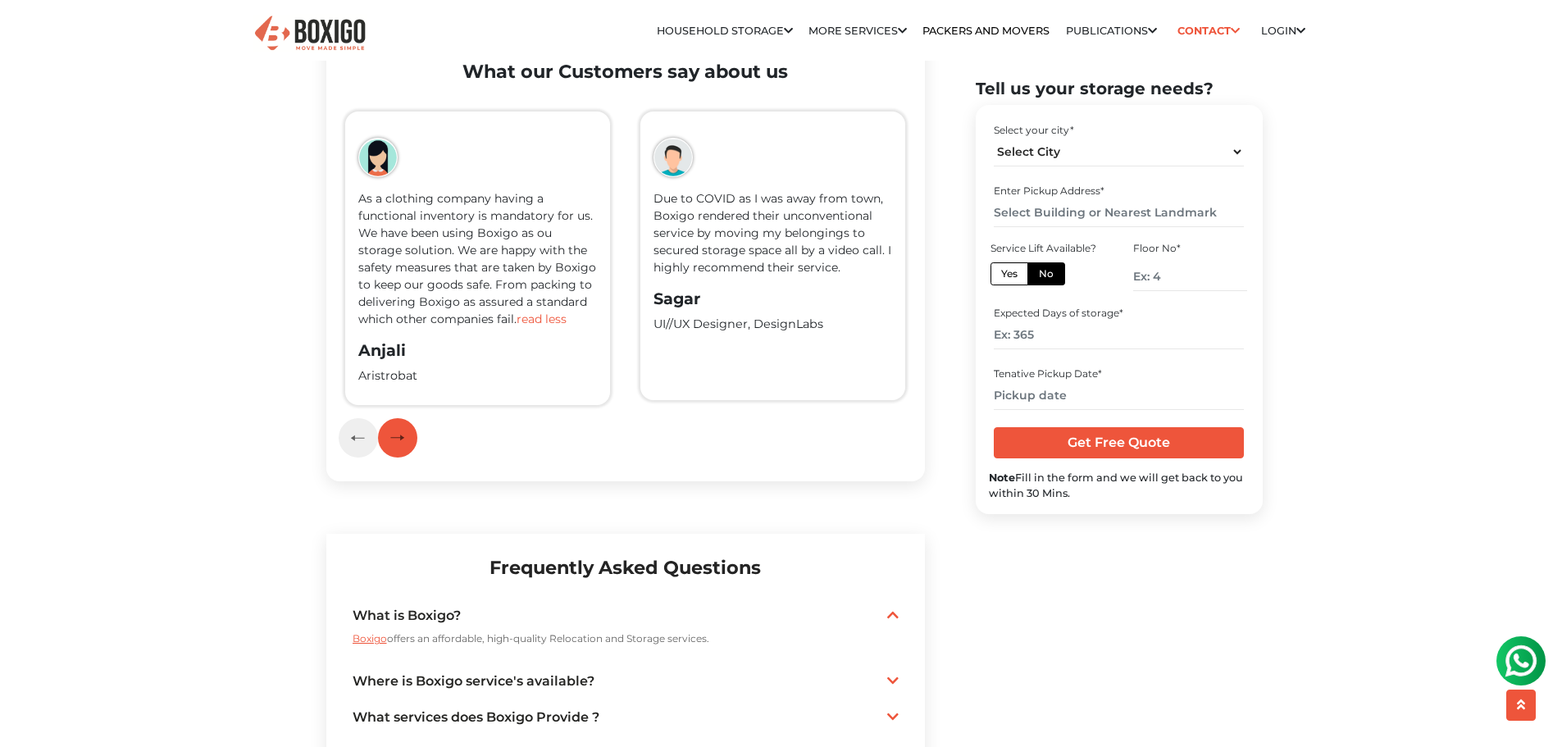
click at [400, 434] on img "button" at bounding box center [397, 437] width 14 height 7
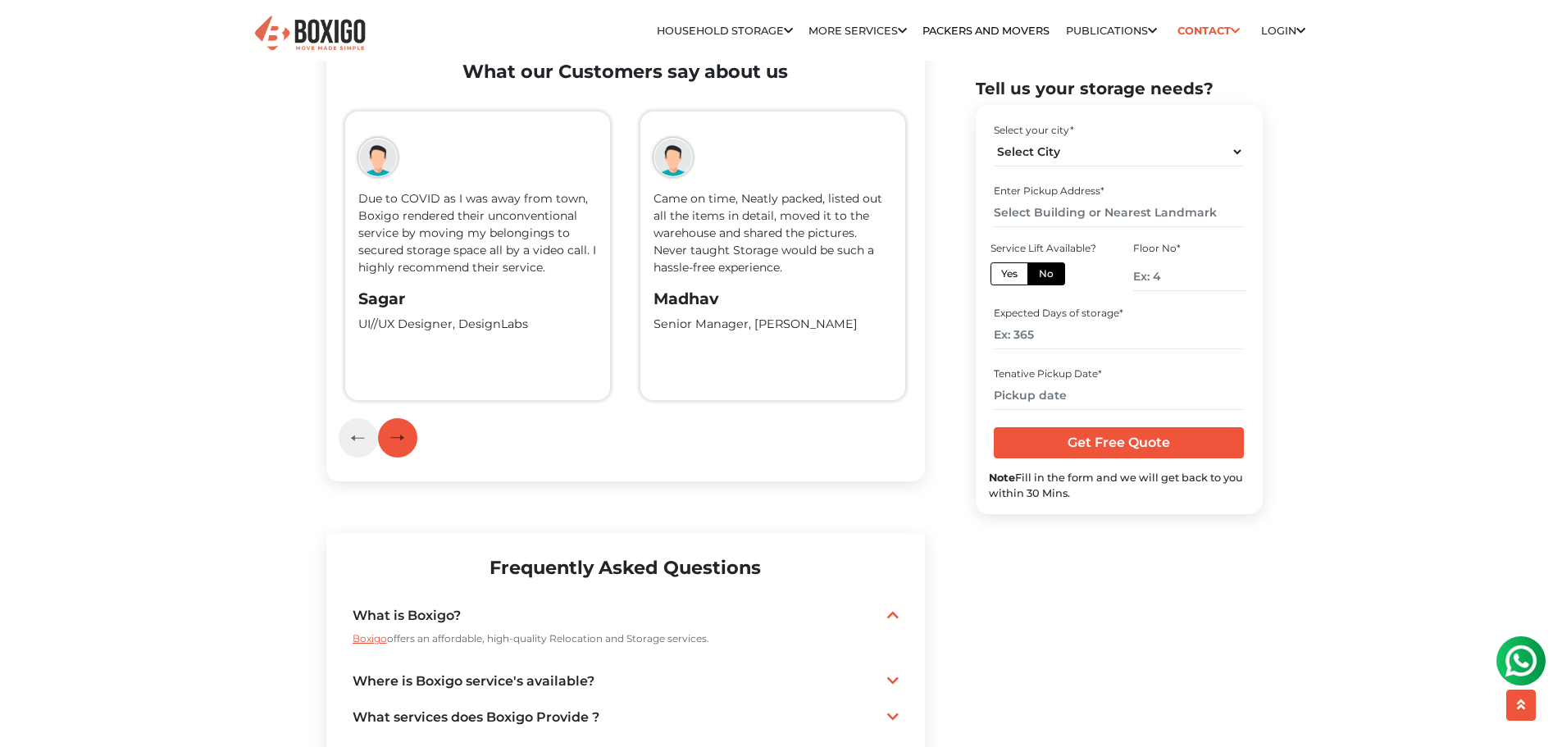
click at [399, 418] on button "button" at bounding box center [397, 437] width 39 height 39
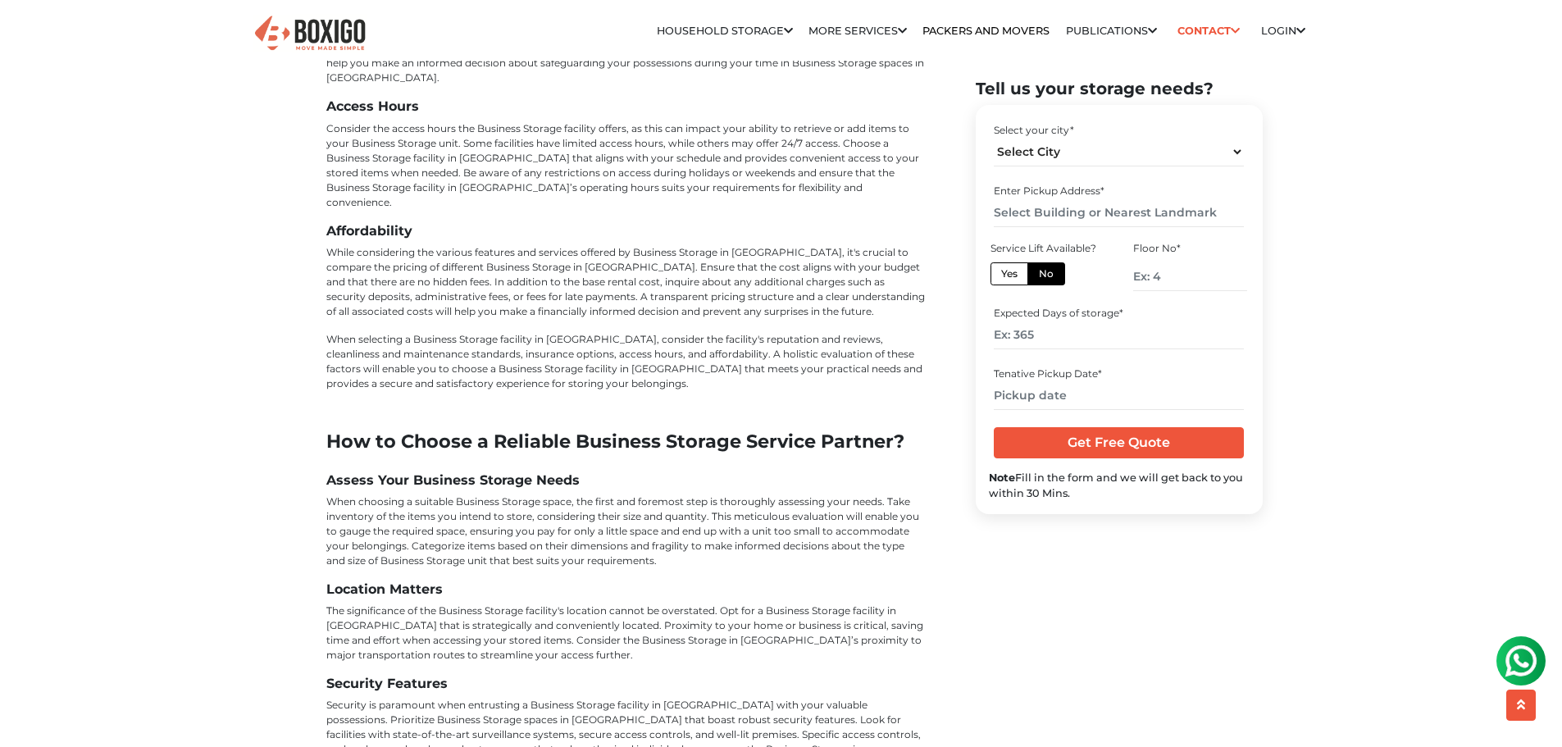
scroll to position [6489, 0]
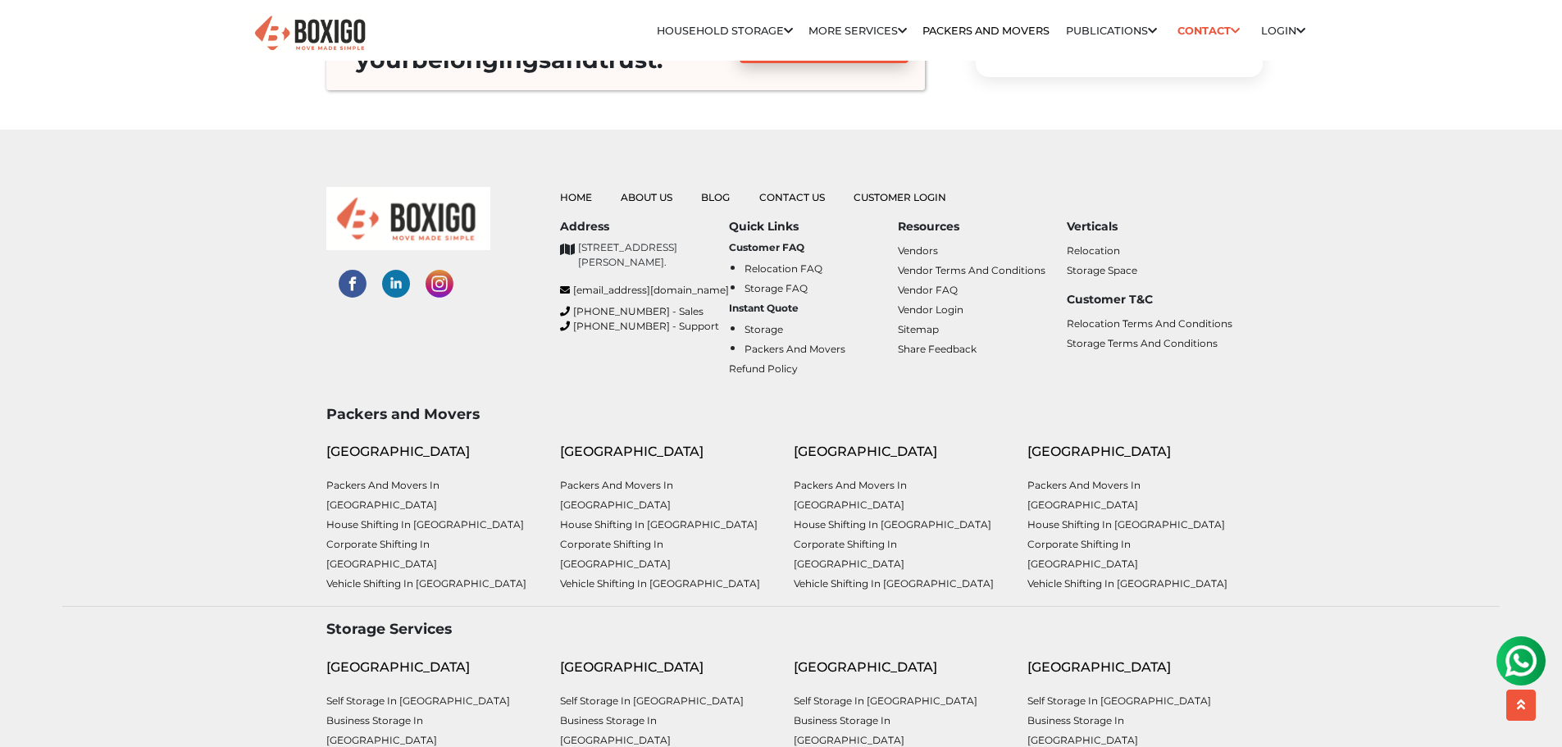
drag, startPoint x: 234, startPoint y: 220, endPoint x: 208, endPoint y: 517, distance: 297.9
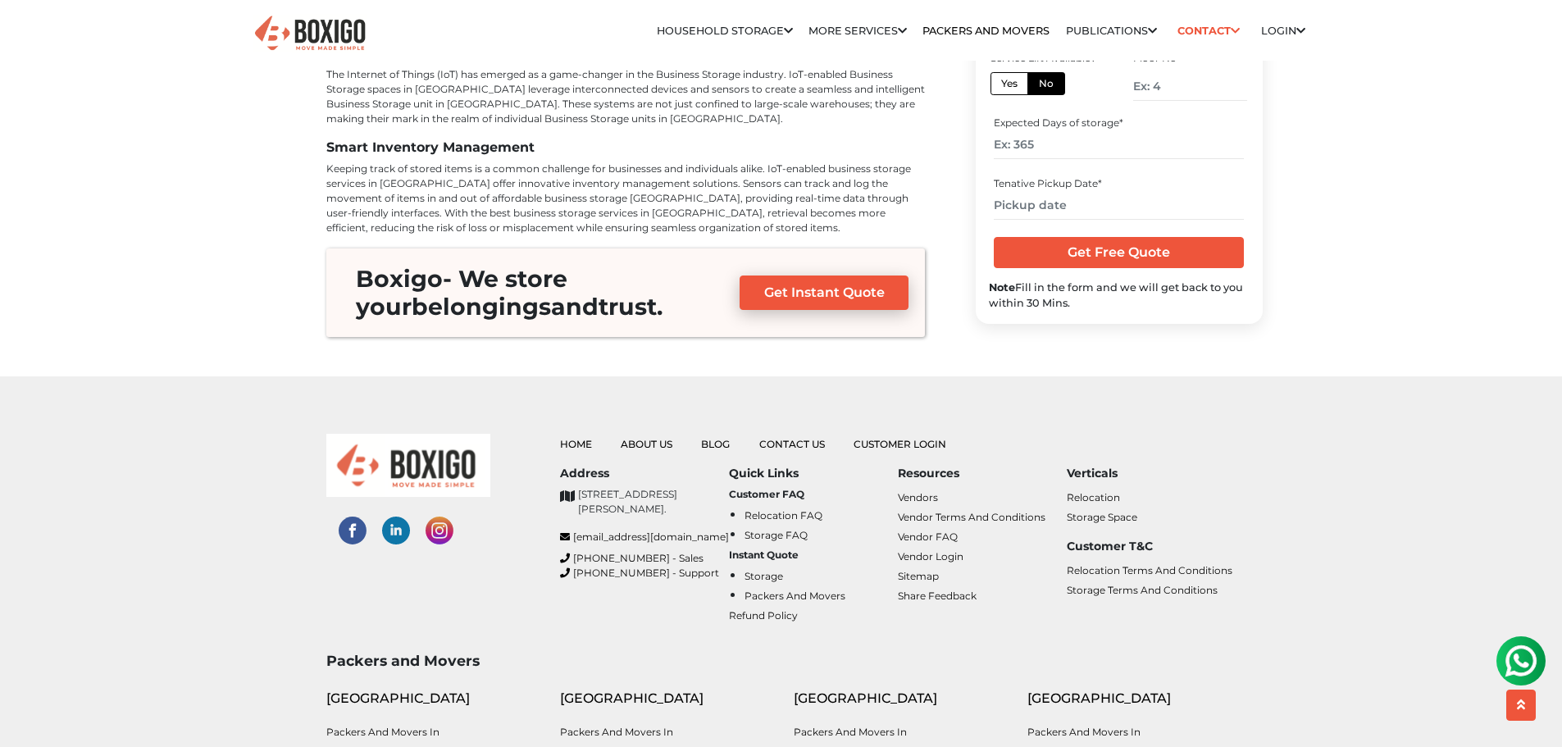
scroll to position [6243, 0]
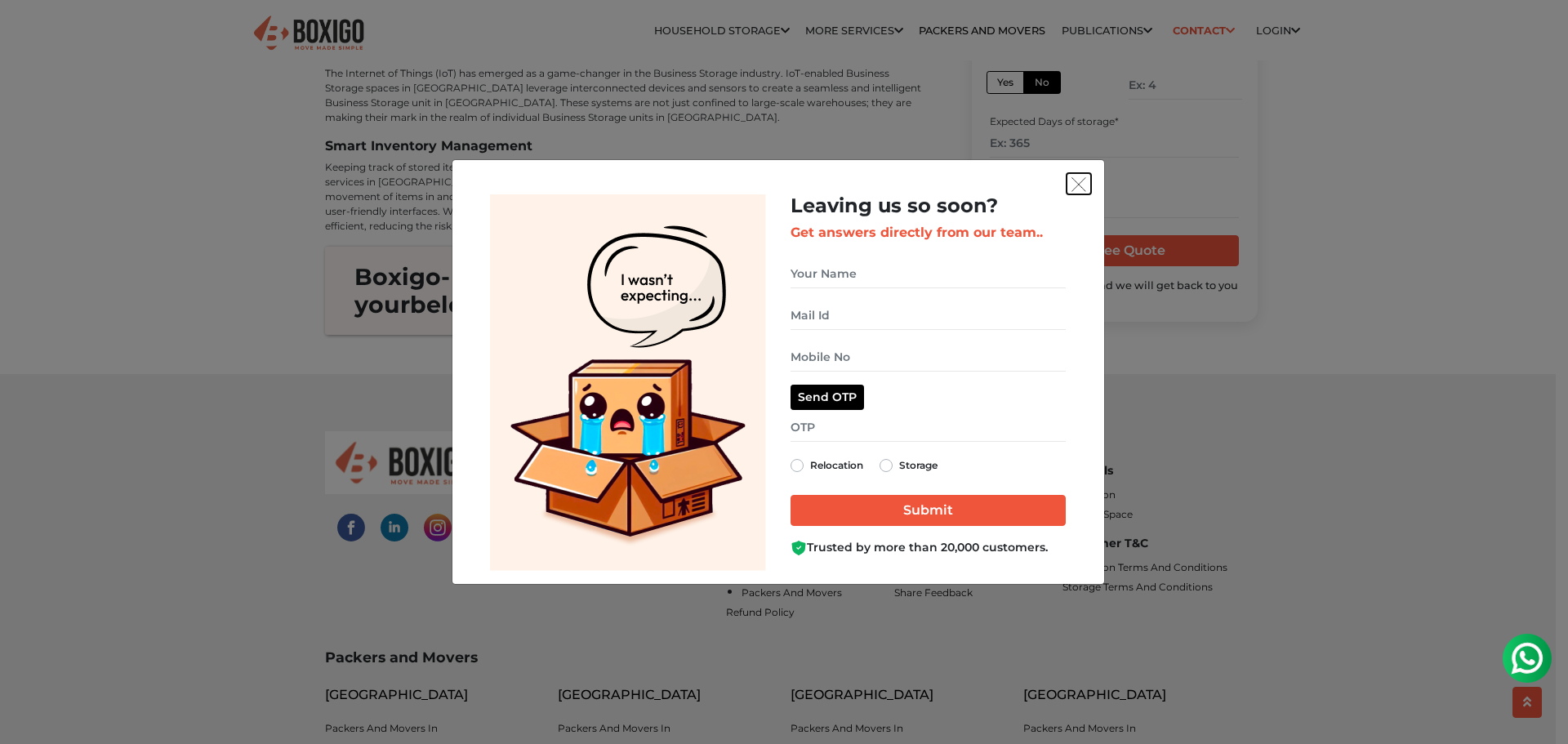
click at [1077, 180] on img "get free quote dialog" at bounding box center [1079, 184] width 15 height 15
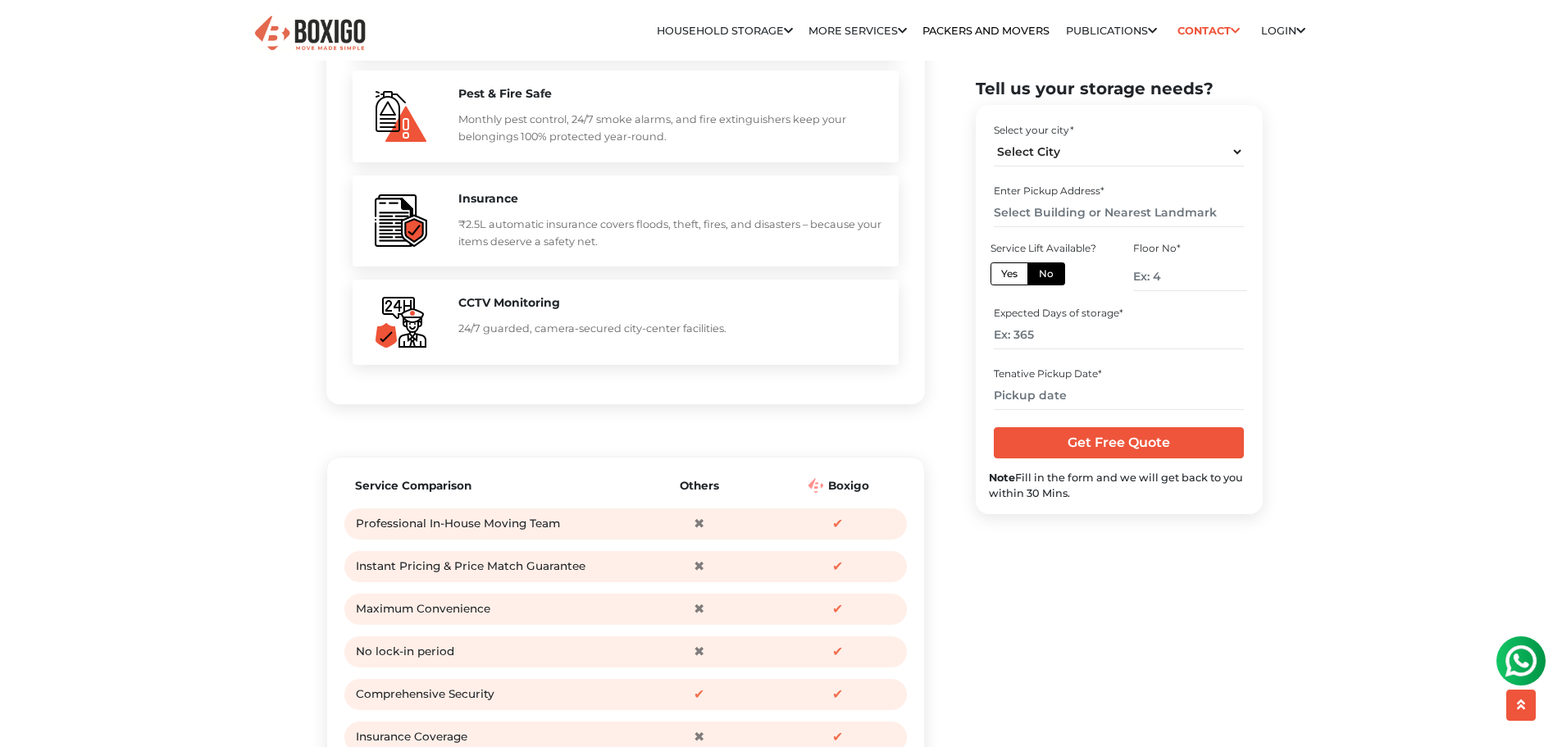
scroll to position [1733, 0]
